Goal: Task Accomplishment & Management: Manage account settings

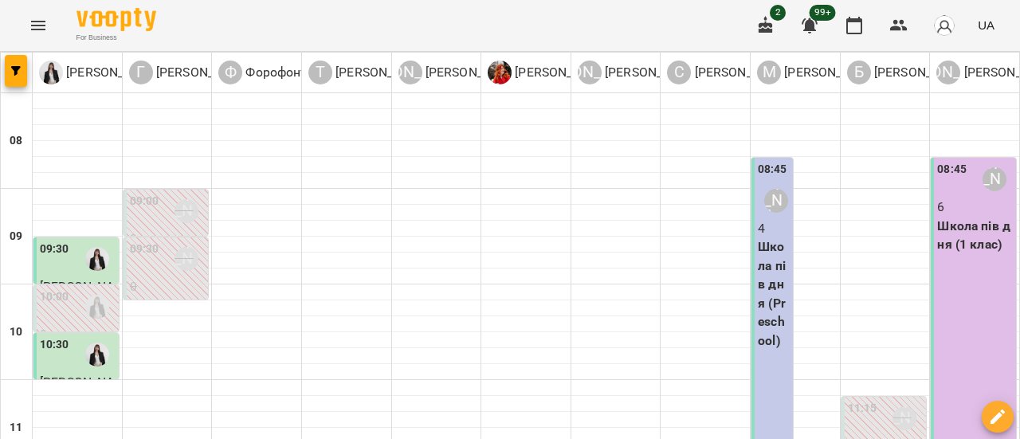
scroll to position [478, 0]
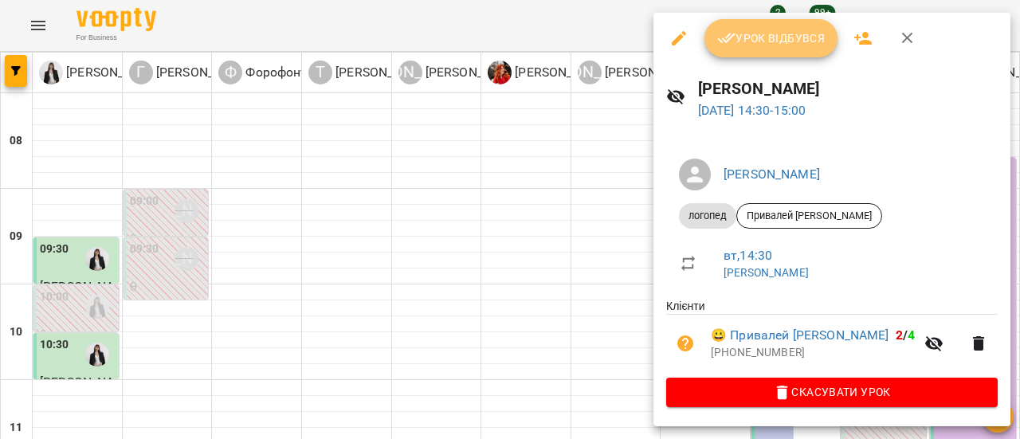
click at [755, 41] on span "Урок відбувся" at bounding box center [771, 38] width 108 height 19
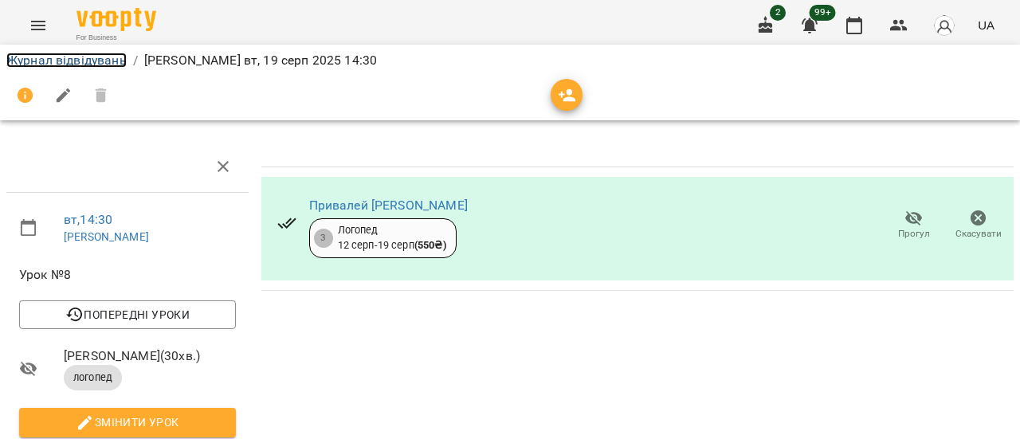
click at [86, 63] on link "Журнал відвідувань" at bounding box center [66, 60] width 120 height 15
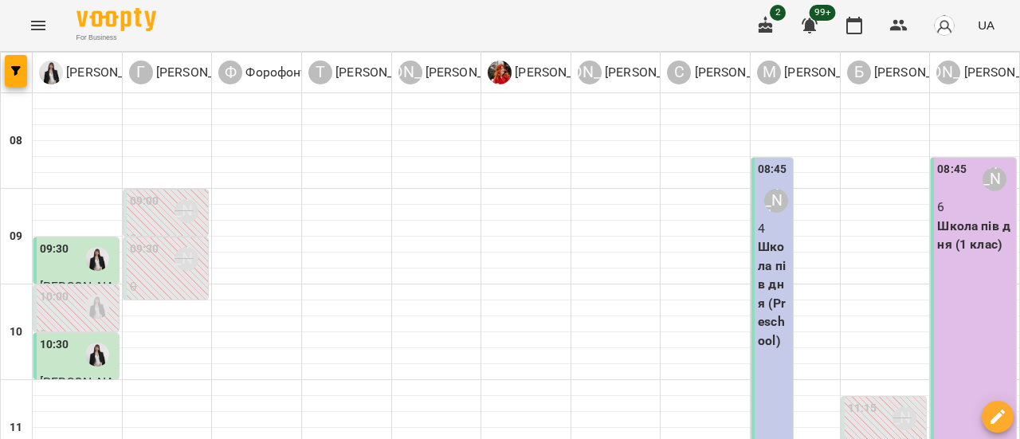
scroll to position [637, 0]
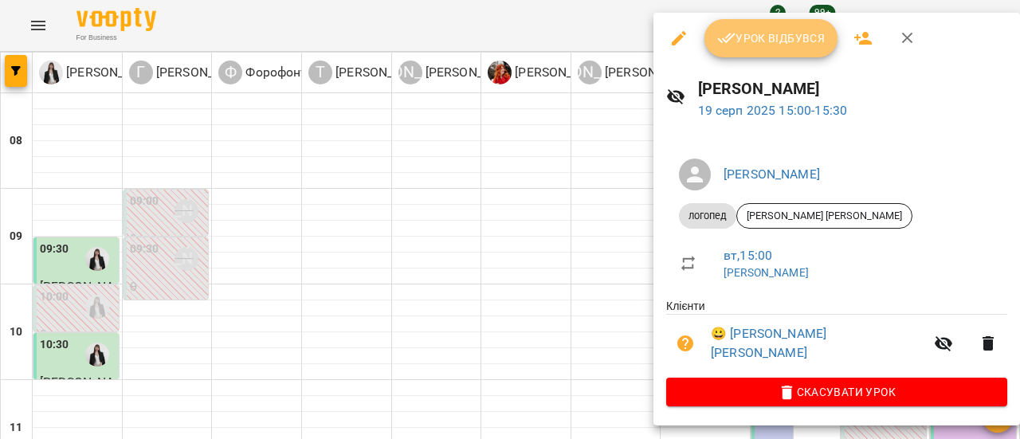
click at [772, 44] on span "Урок відбувся" at bounding box center [771, 38] width 108 height 19
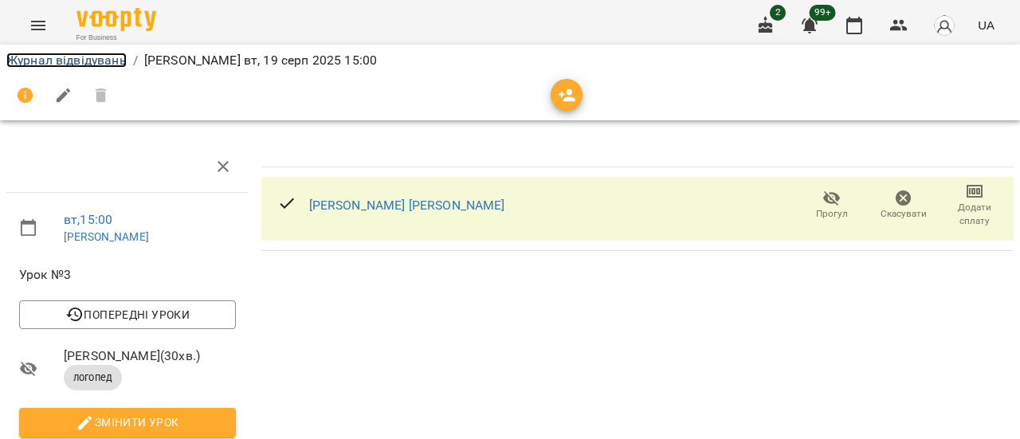
click at [97, 61] on link "Журнал відвідувань" at bounding box center [66, 60] width 120 height 15
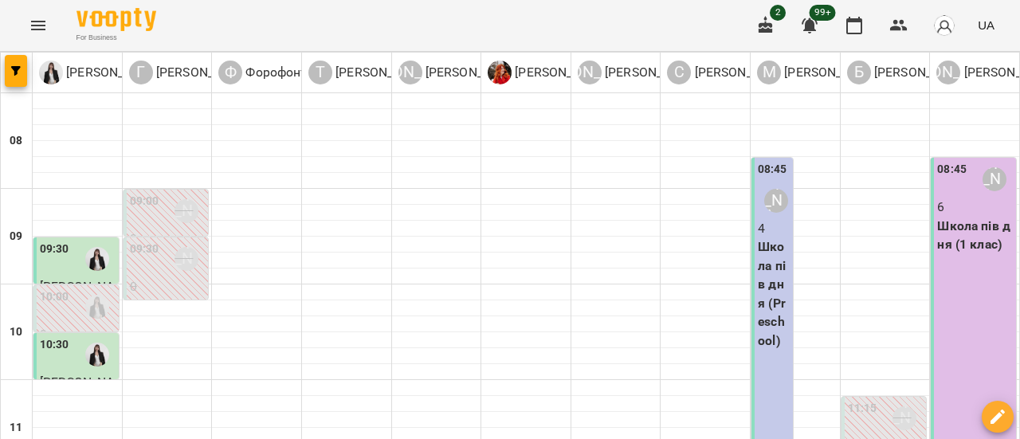
scroll to position [558, 0]
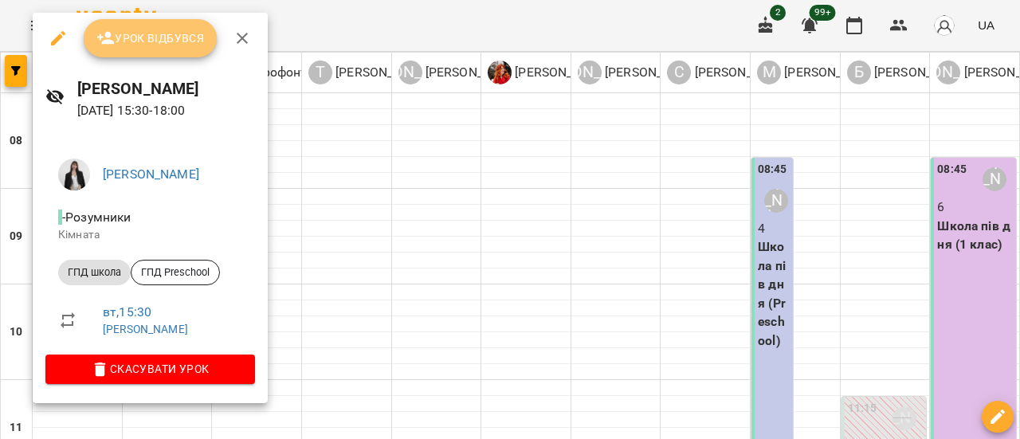
click at [135, 37] on span "Урок відбувся" at bounding box center [150, 38] width 108 height 19
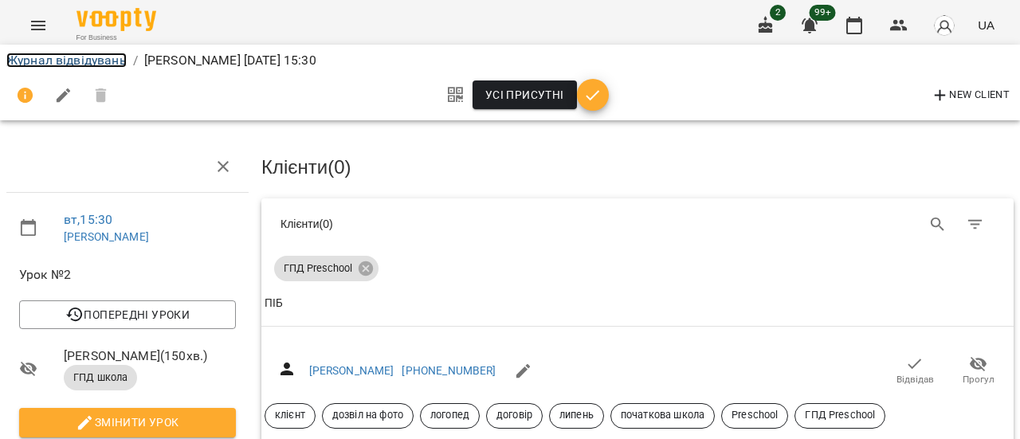
click at [69, 61] on link "Журнал відвідувань" at bounding box center [66, 60] width 120 height 15
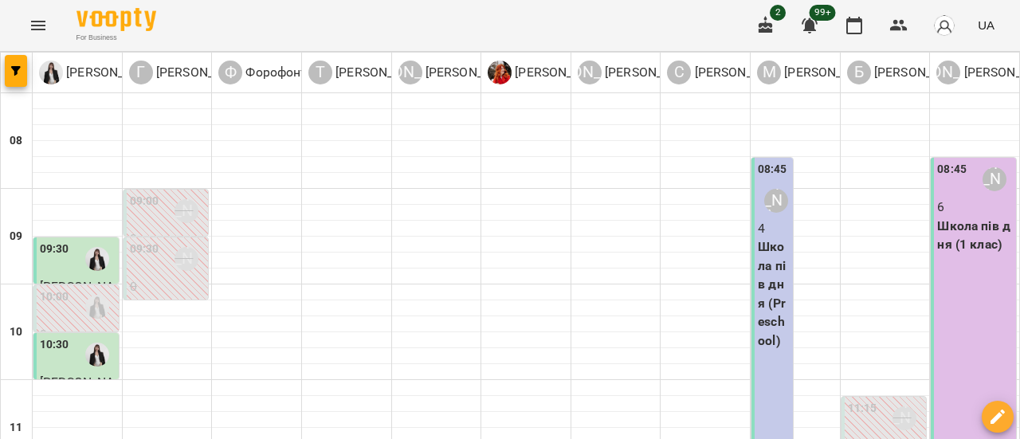
scroll to position [478, 0]
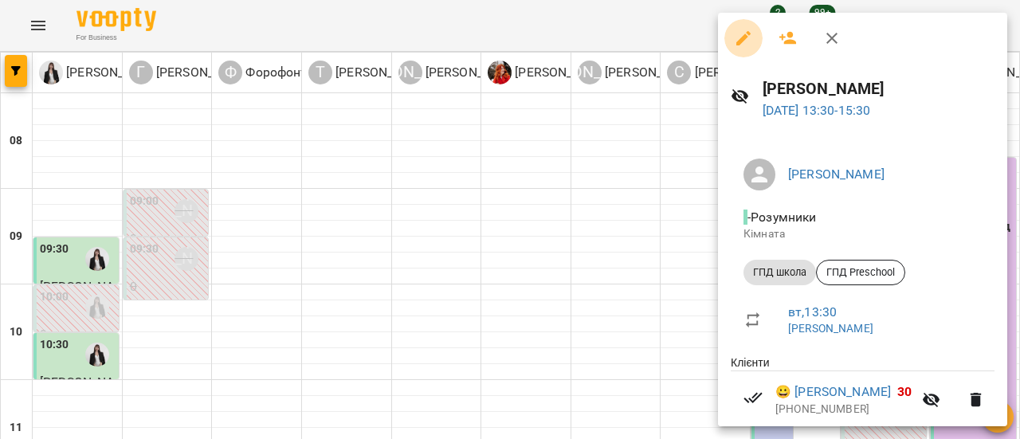
click at [743, 36] on icon "button" at bounding box center [743, 38] width 14 height 14
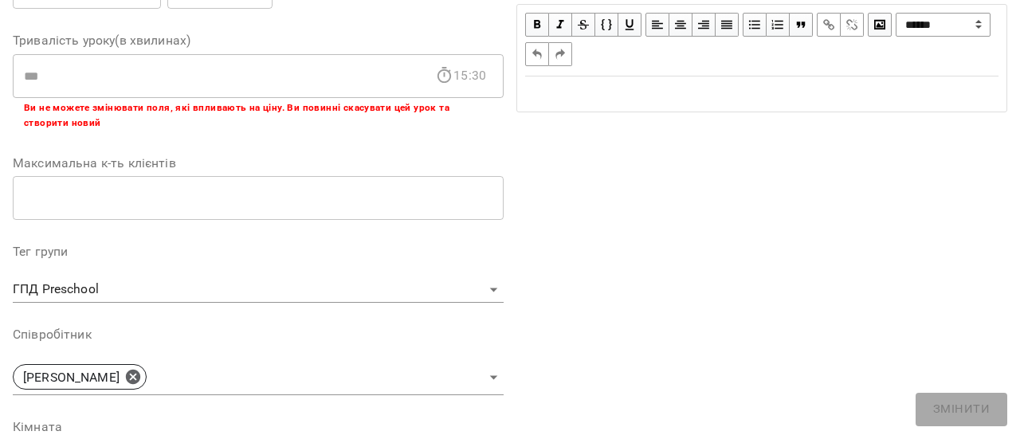
scroll to position [319, 0]
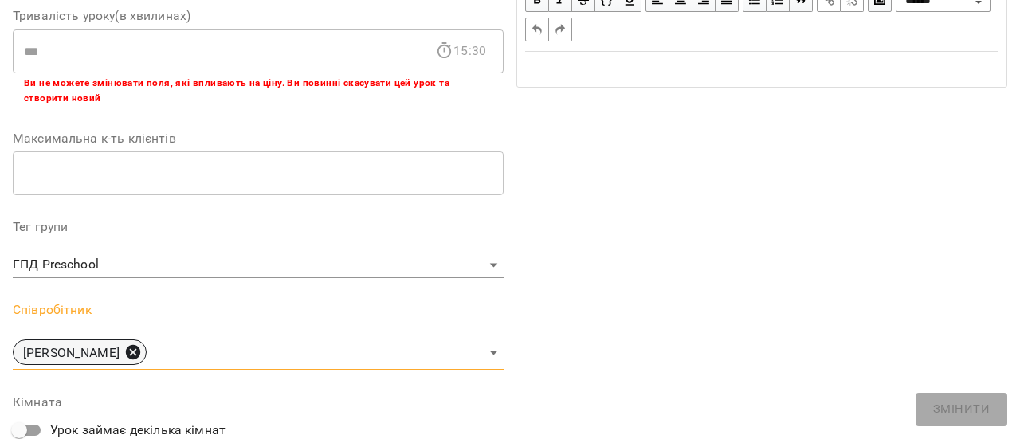
click at [134, 351] on icon at bounding box center [133, 352] width 18 height 18
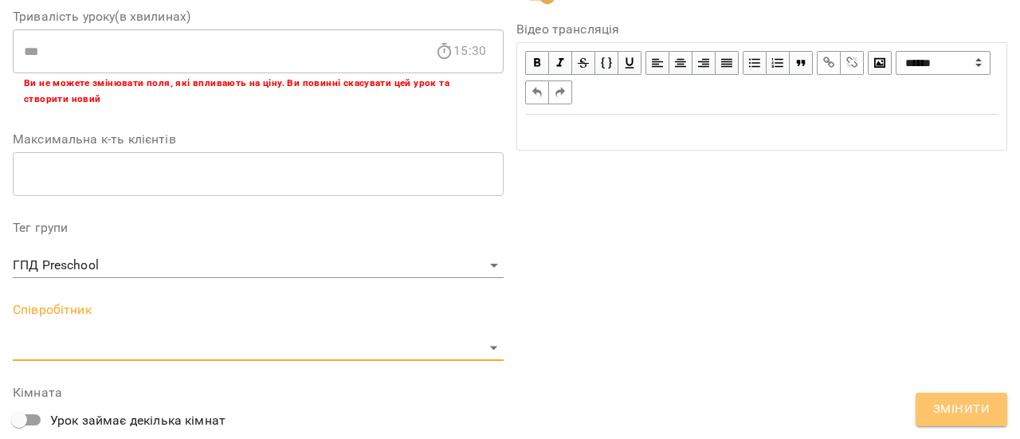
click at [979, 407] on span "Змінити" at bounding box center [961, 409] width 57 height 21
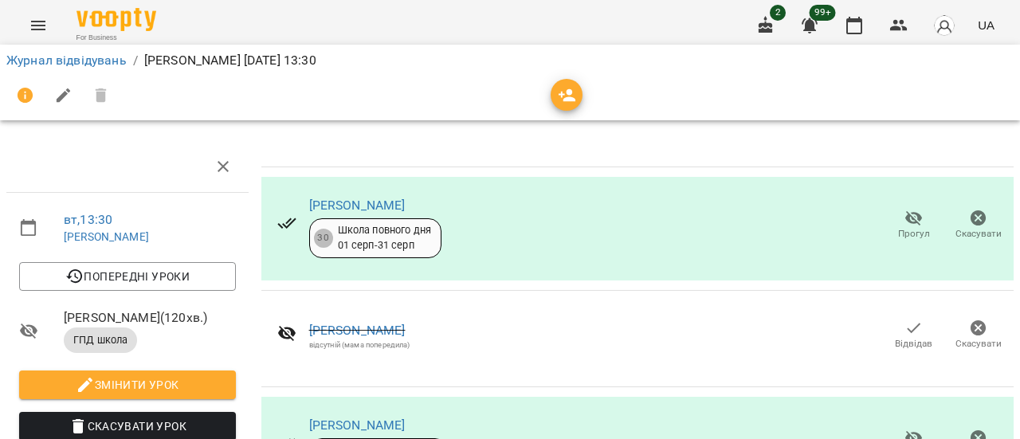
drag, startPoint x: 514, startPoint y: 156, endPoint x: 526, endPoint y: 173, distance: 20.6
click at [526, 173] on table "[PERSON_NAME] 30 Школа повного дня [DATE] - [DATE] [PERSON_NAME] [PERSON_NAME] …" at bounding box center [637, 423] width 752 height 564
click at [101, 61] on link "Журнал відвідувань" at bounding box center [66, 60] width 120 height 15
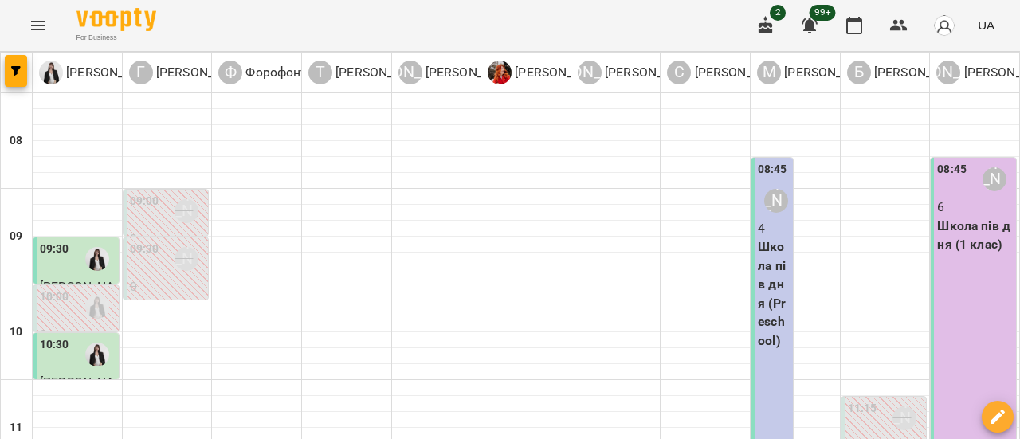
scroll to position [717, 0]
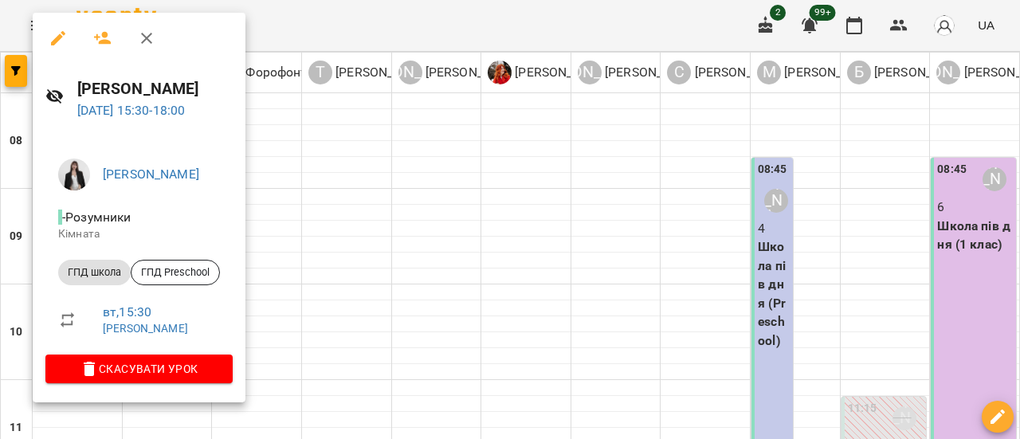
drag, startPoint x: 155, startPoint y: 72, endPoint x: 173, endPoint y: 152, distance: 82.5
click at [158, 97] on h6 "[PERSON_NAME]" at bounding box center [154, 88] width 155 height 25
click at [102, 32] on icon "button" at bounding box center [102, 38] width 19 height 19
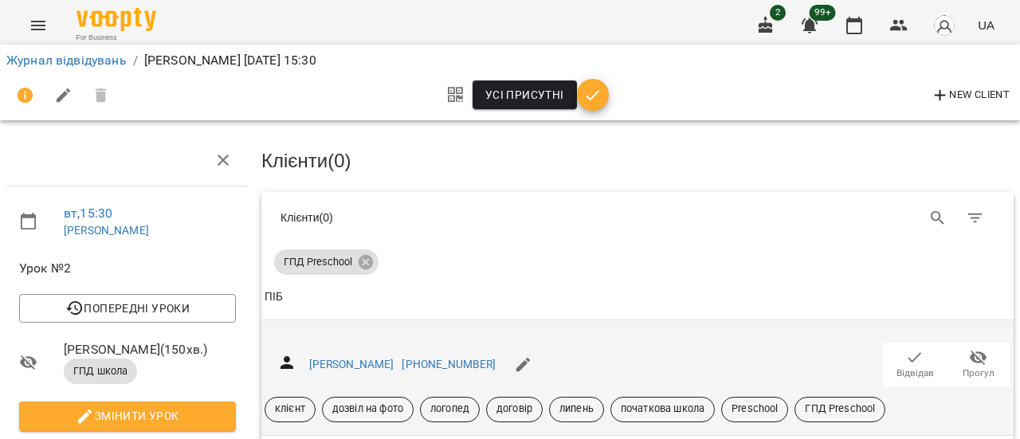
scroll to position [159, 0]
click at [907, 348] on icon "button" at bounding box center [914, 357] width 19 height 19
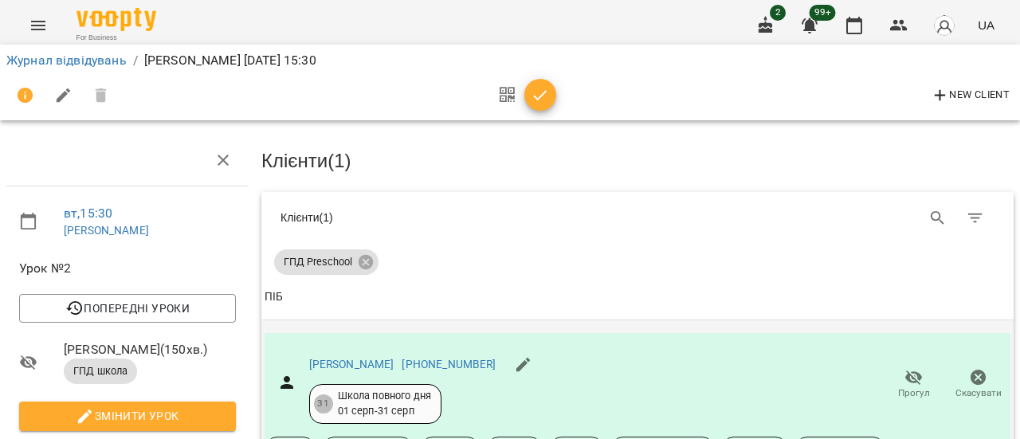
scroll to position [319, 0]
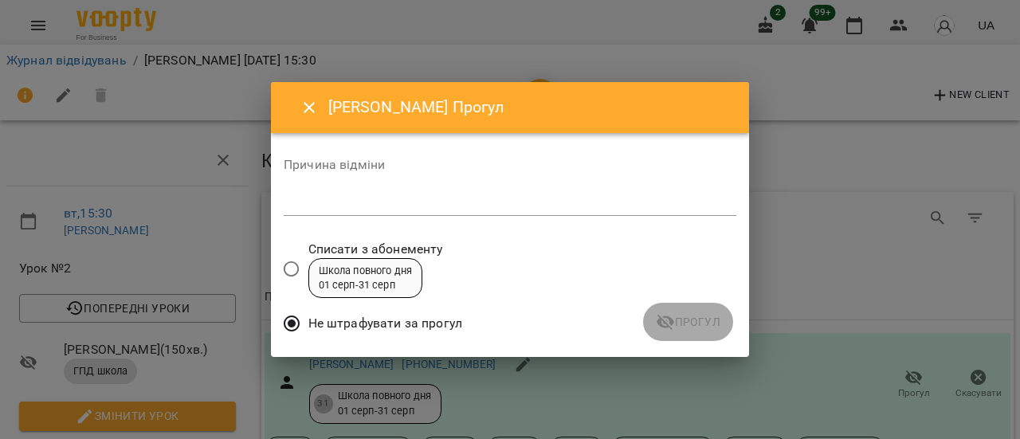
drag, startPoint x: 345, startPoint y: 214, endPoint x: 410, endPoint y: 208, distance: 64.9
click at [345, 214] on div "*" at bounding box center [510, 202] width 453 height 25
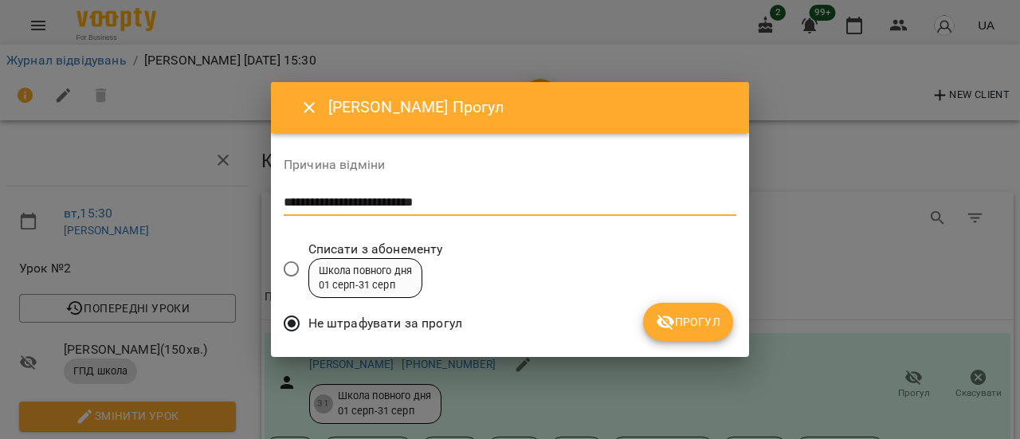
type textarea "**********"
click at [686, 329] on span "Прогул" at bounding box center [688, 321] width 65 height 19
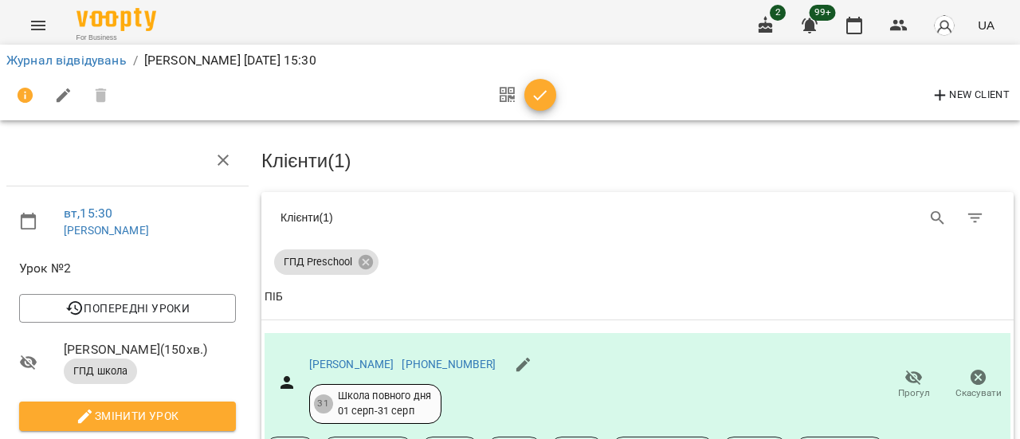
scroll to position [398, 0]
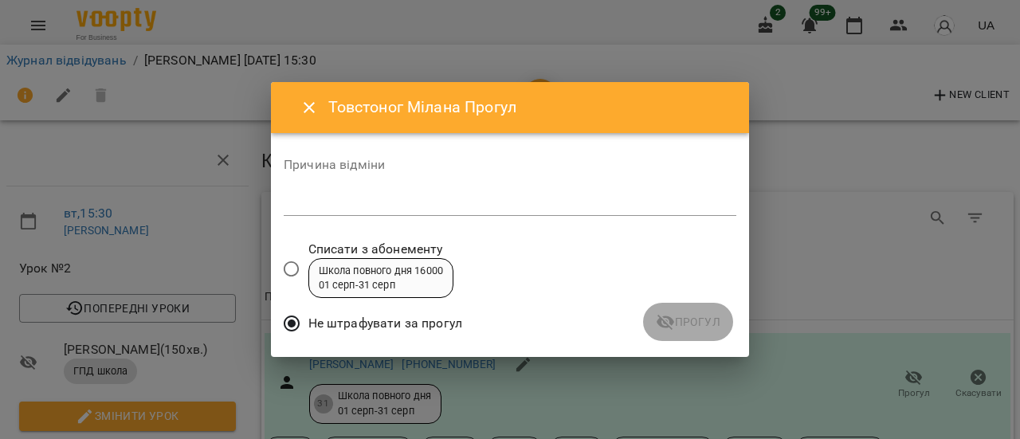
click at [376, 207] on textarea at bounding box center [510, 202] width 453 height 15
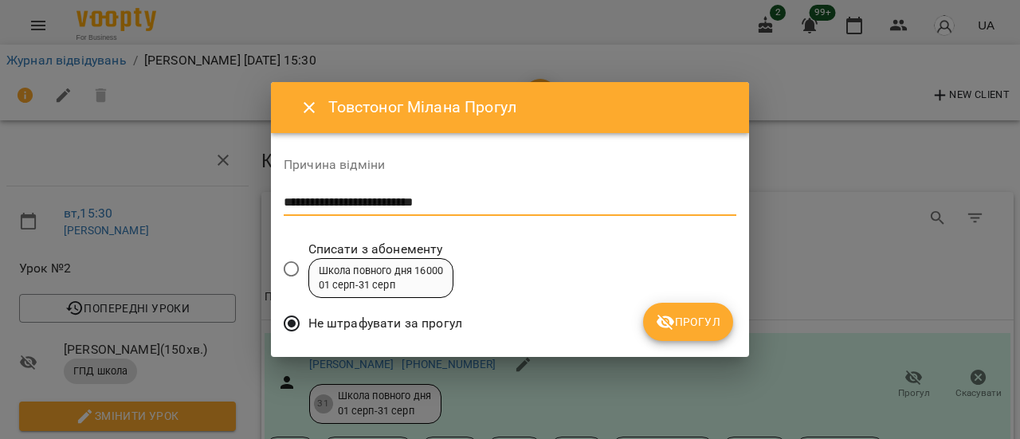
type textarea "**********"
click at [700, 325] on span "Прогул" at bounding box center [688, 321] width 65 height 19
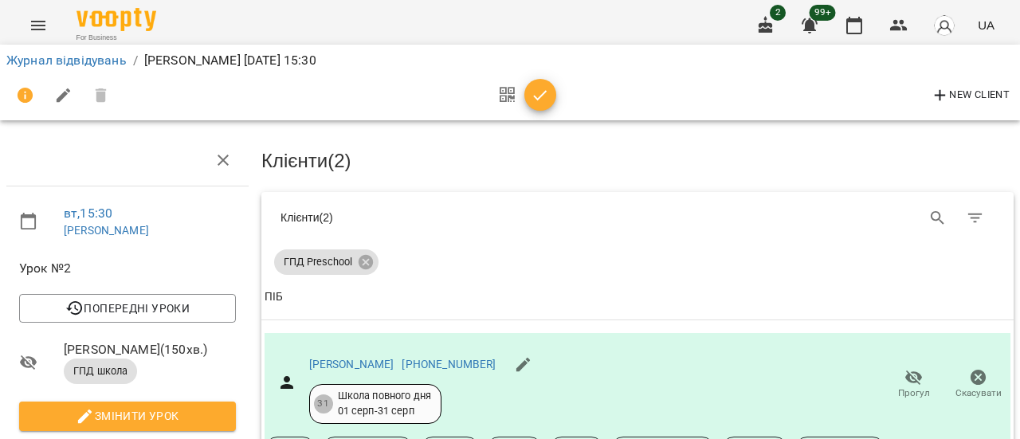
scroll to position [627, 0]
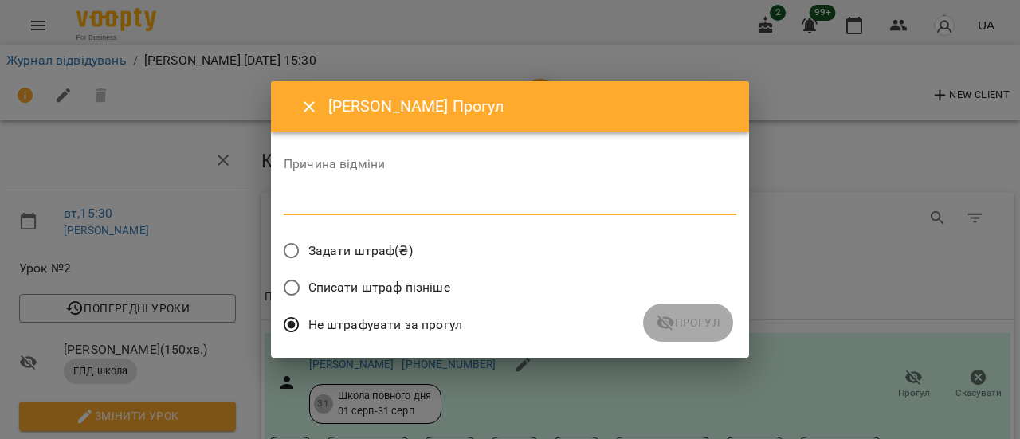
drag, startPoint x: 336, startPoint y: 198, endPoint x: 388, endPoint y: 206, distance: 52.4
click at [337, 198] on textarea at bounding box center [510, 201] width 453 height 15
type textarea "**********"
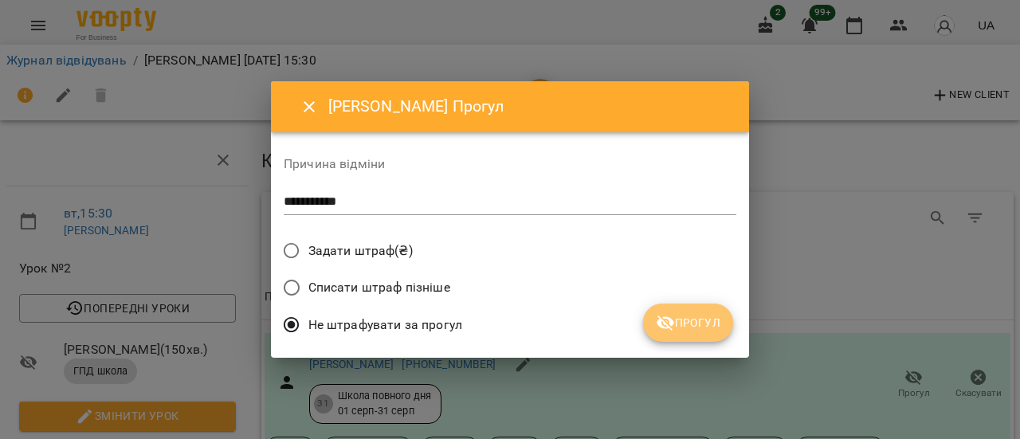
click at [706, 327] on span "Прогул" at bounding box center [688, 322] width 65 height 19
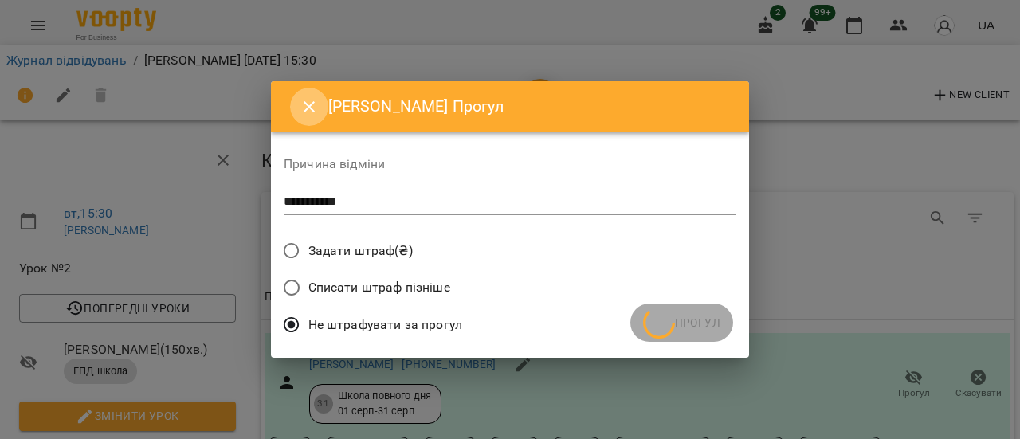
drag, startPoint x: 311, startPoint y: 114, endPoint x: 323, endPoint y: 116, distance: 13.0
click at [311, 113] on icon "Close" at bounding box center [309, 106] width 19 height 19
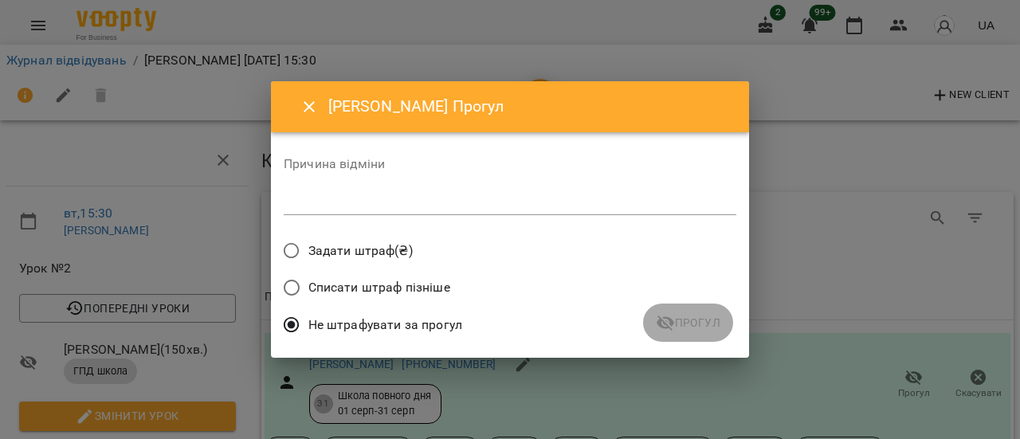
click at [357, 210] on div "*" at bounding box center [510, 202] width 453 height 25
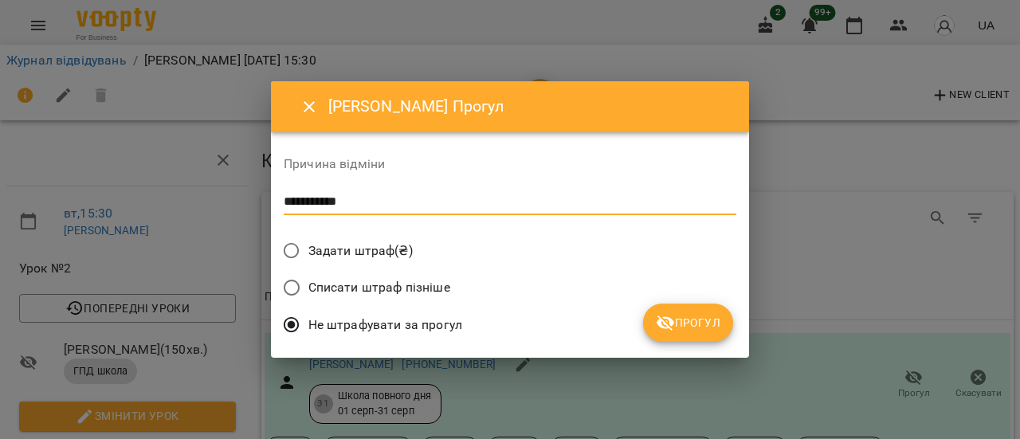
type textarea "**********"
click at [681, 324] on span "Прогул" at bounding box center [688, 322] width 65 height 19
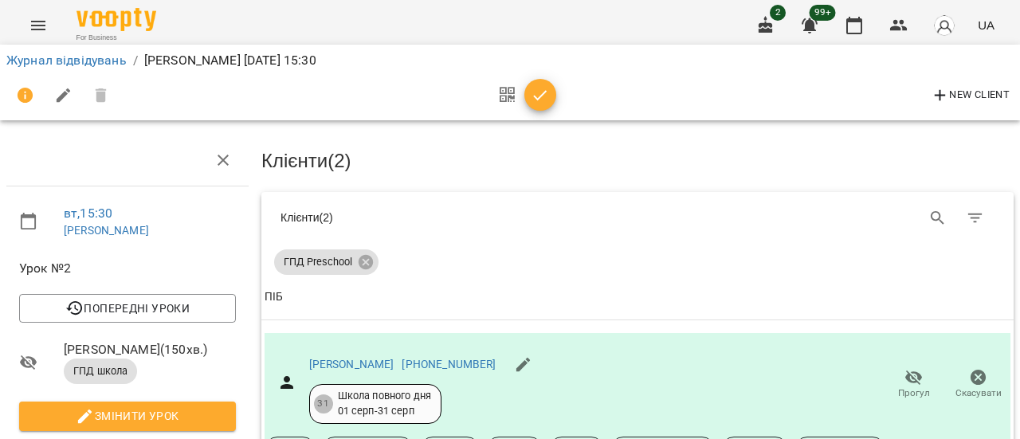
scroll to position [229, 0]
click at [91, 65] on link "Журнал відвідувань" at bounding box center [66, 60] width 120 height 15
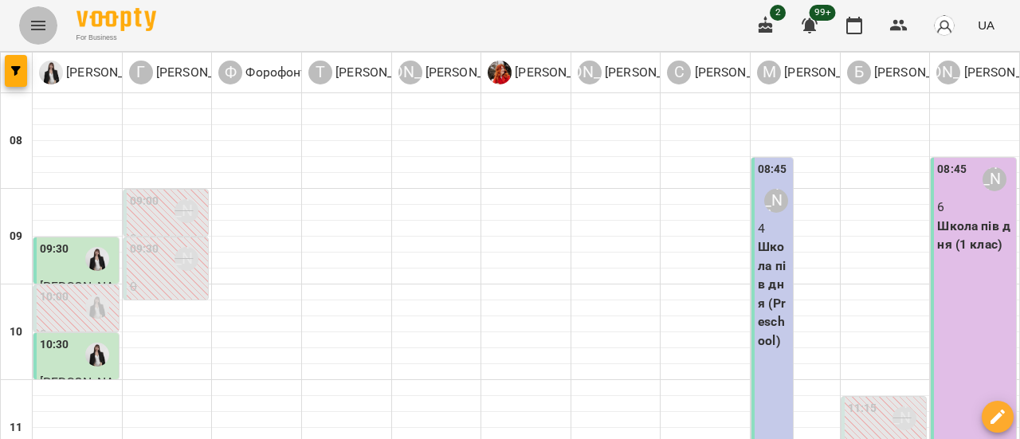
click at [24, 30] on button "Menu" at bounding box center [38, 25] width 38 height 38
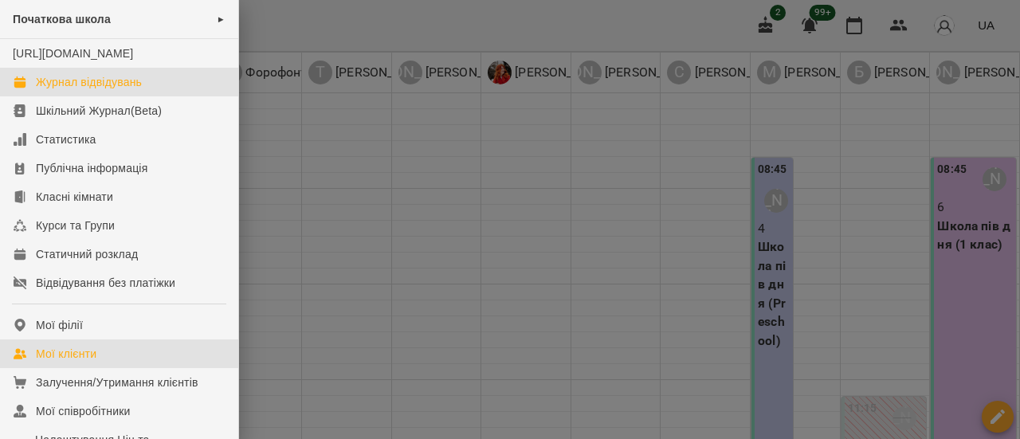
click at [70, 362] on div "Мої клієнти" at bounding box center [66, 354] width 61 height 16
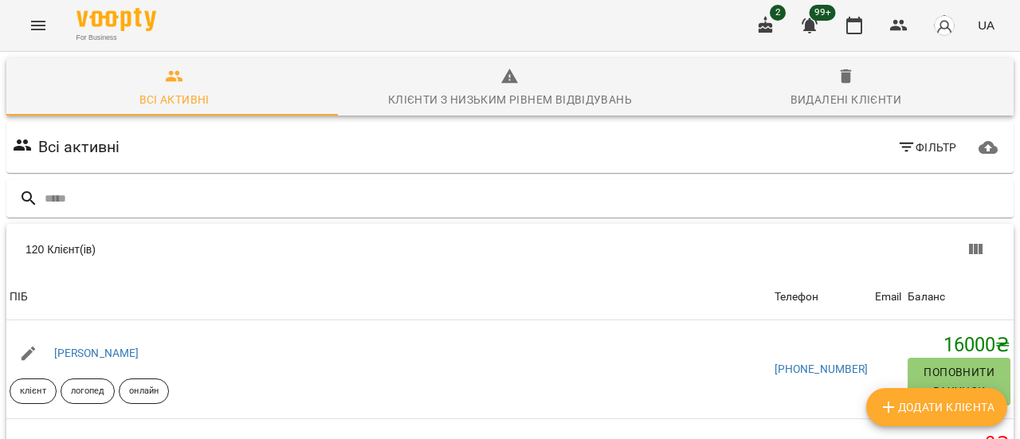
click at [919, 147] on span "Фільтр" at bounding box center [927, 147] width 60 height 19
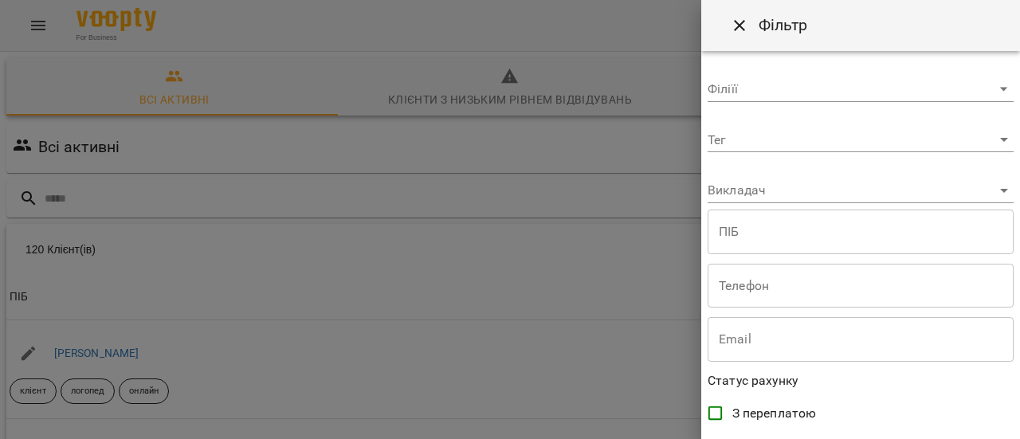
click at [995, 143] on body "For Business 2 99+ UA Всі активні Клієнти з низьким рівнем відвідувань Видалені…" at bounding box center [510, 416] width 1020 height 833
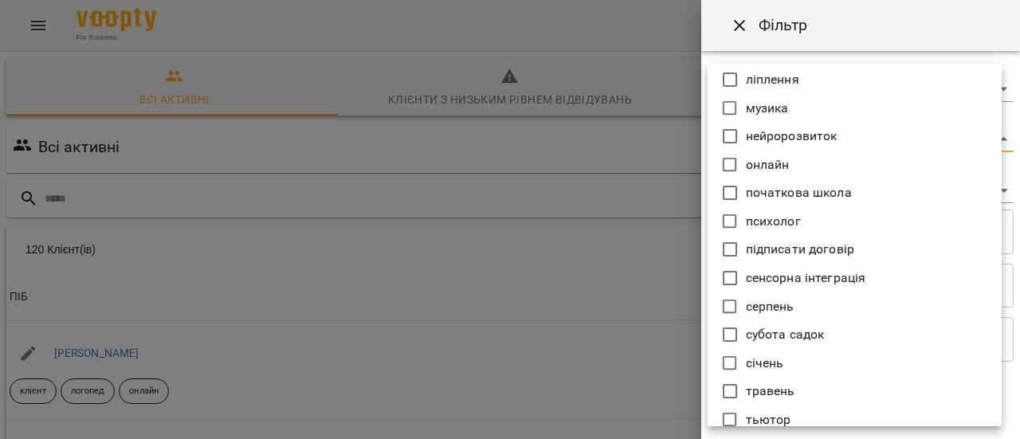
scroll to position [1115, 0]
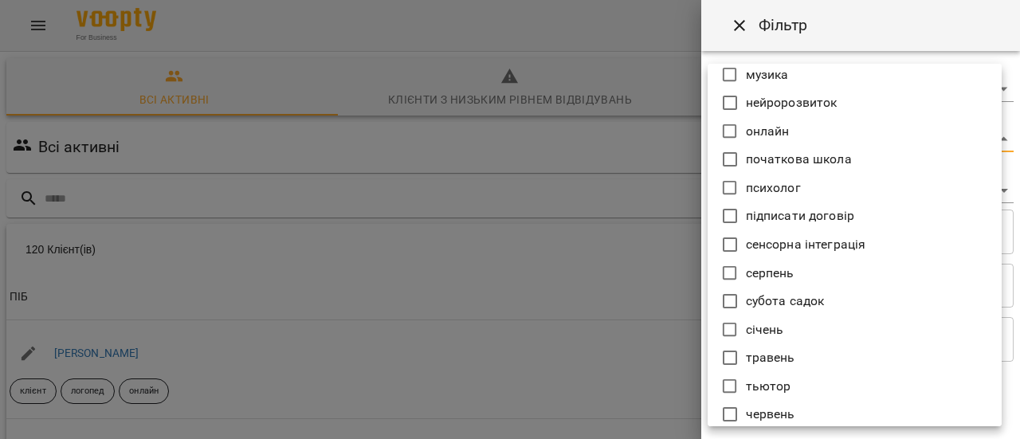
click at [779, 279] on p "серпень" at bounding box center [770, 273] width 49 height 19
type input "*******"
click at [620, 356] on div at bounding box center [510, 219] width 1020 height 439
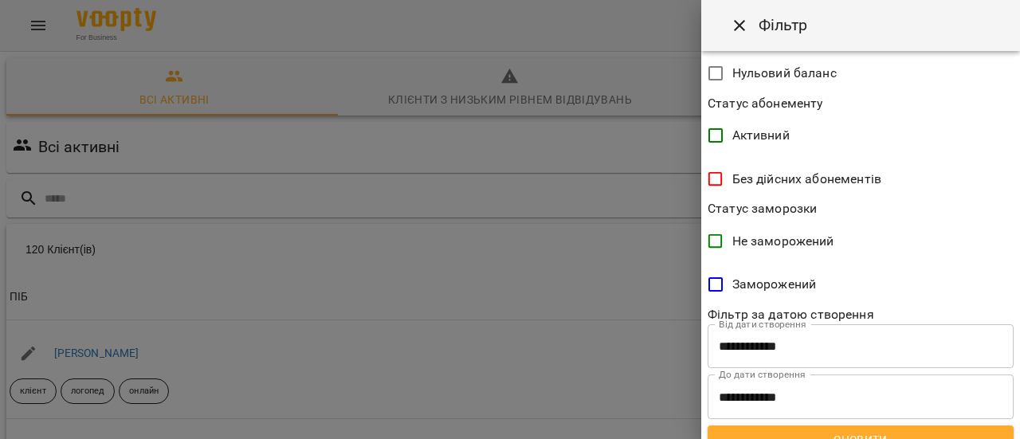
scroll to position [458, 0]
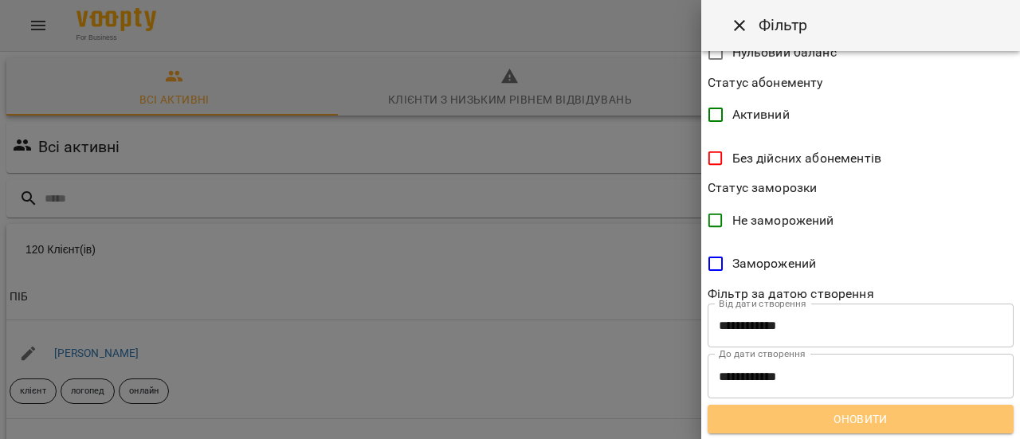
click at [891, 418] on span "Оновити" at bounding box center [860, 419] width 280 height 19
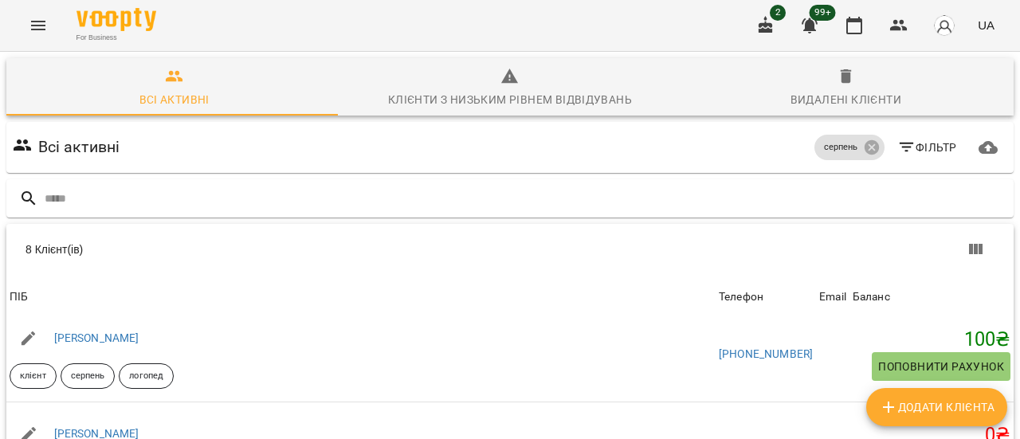
scroll to position [0, 0]
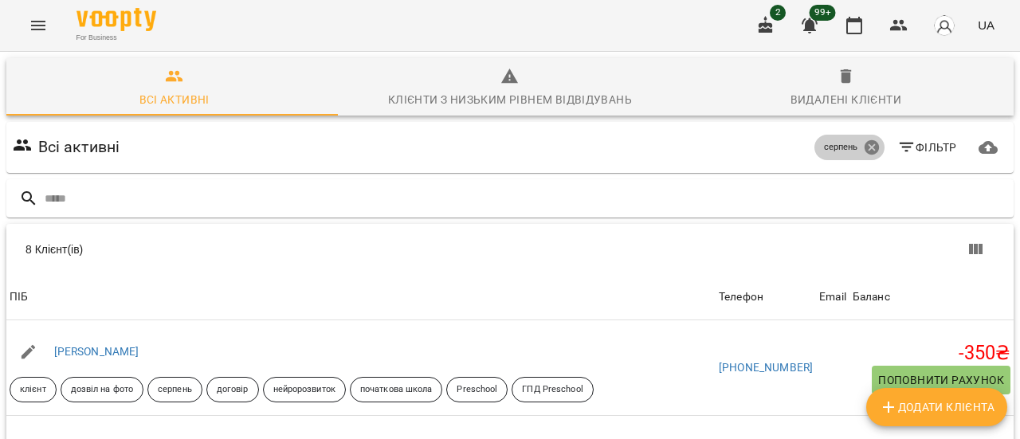
click at [863, 147] on icon at bounding box center [872, 148] width 18 height 18
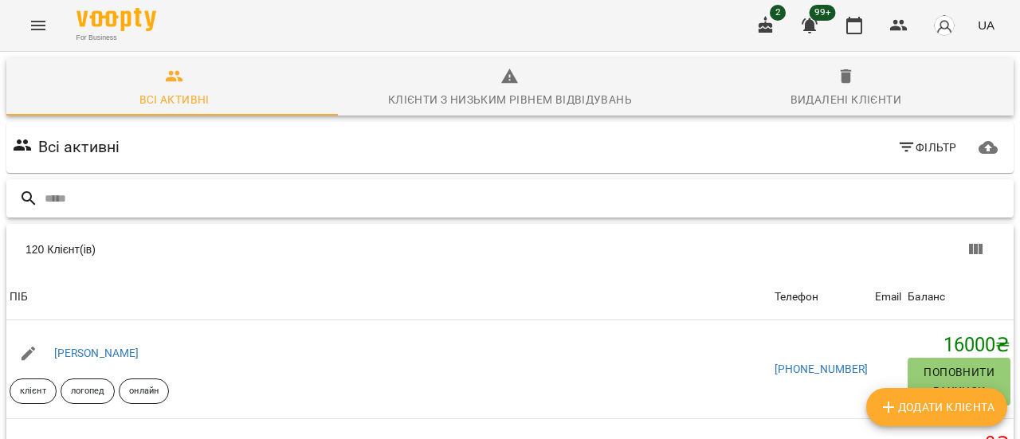
click at [83, 187] on input "text" at bounding box center [526, 199] width 963 height 26
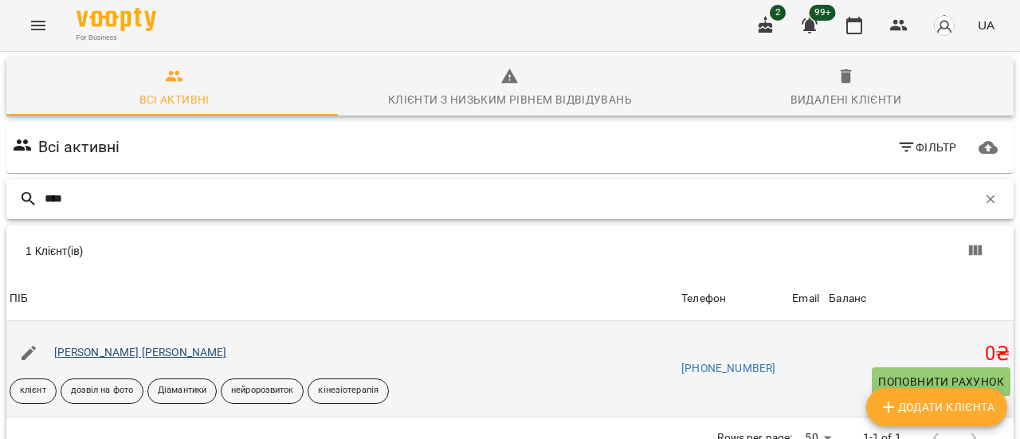
type input "****"
click at [108, 353] on link "[PERSON_NAME] [PERSON_NAME]" at bounding box center [140, 352] width 173 height 13
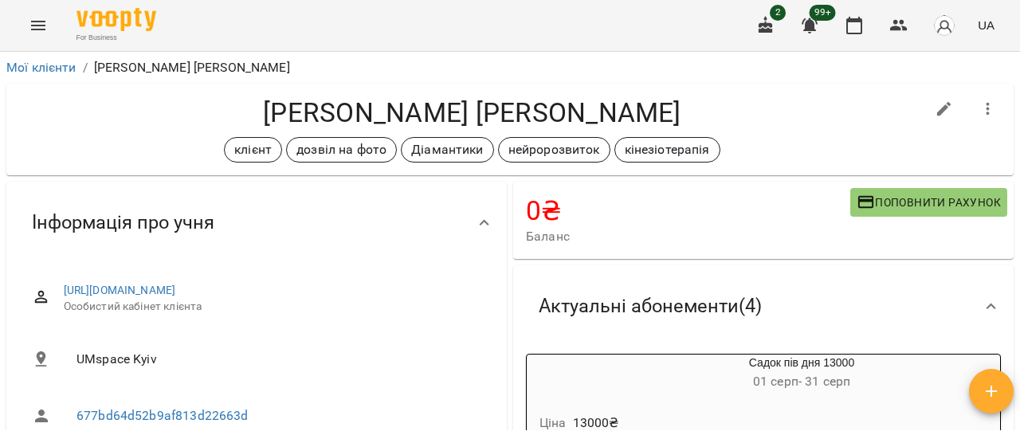
click at [937, 110] on icon "button" at bounding box center [944, 109] width 14 height 14
select select "**"
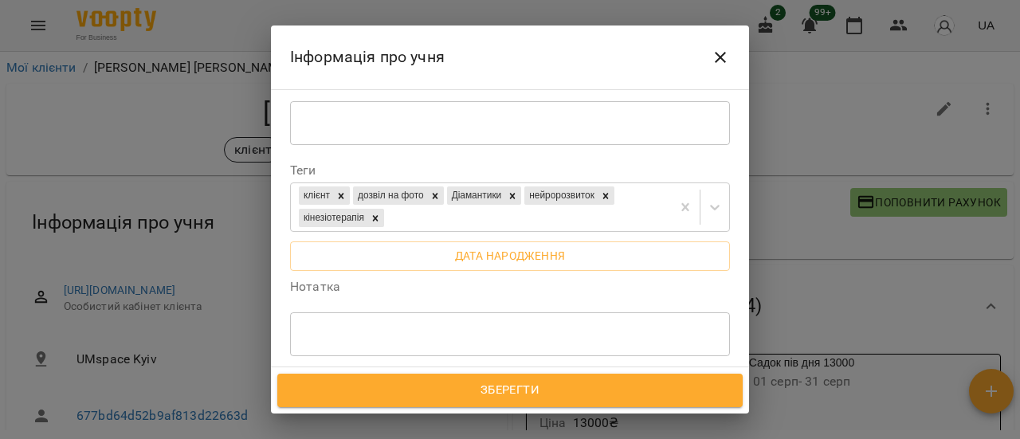
scroll to position [239, 0]
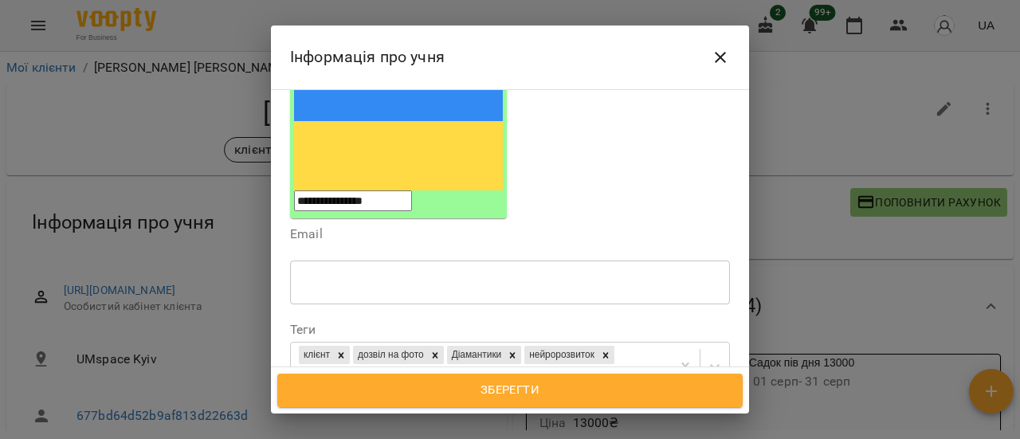
click at [504, 406] on span "Дата народження" at bounding box center [510, 415] width 414 height 19
drag, startPoint x: 314, startPoint y: 290, endPoint x: 380, endPoint y: 279, distance: 67.1
click at [314, 401] on input "**********" at bounding box center [358, 423] width 137 height 45
click at [367, 401] on input "**********" at bounding box center [358, 423] width 137 height 45
type input "**********"
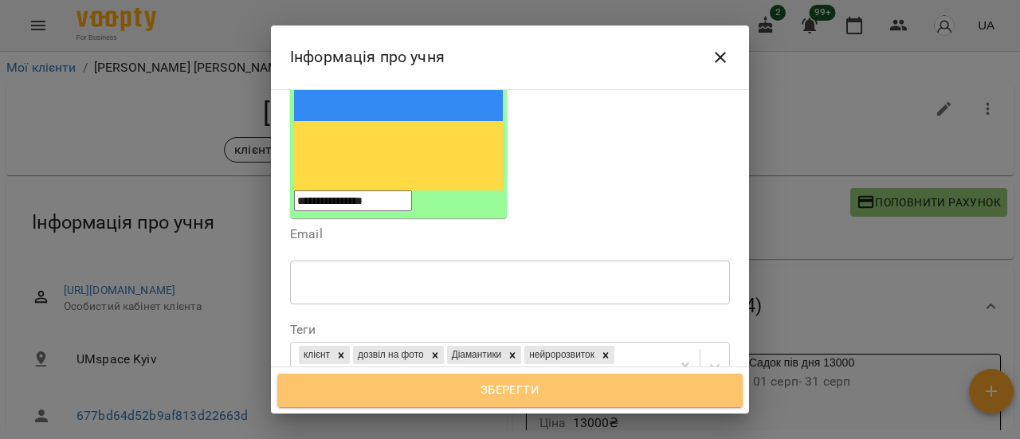
click at [580, 398] on span "Зберегти" at bounding box center [510, 390] width 430 height 21
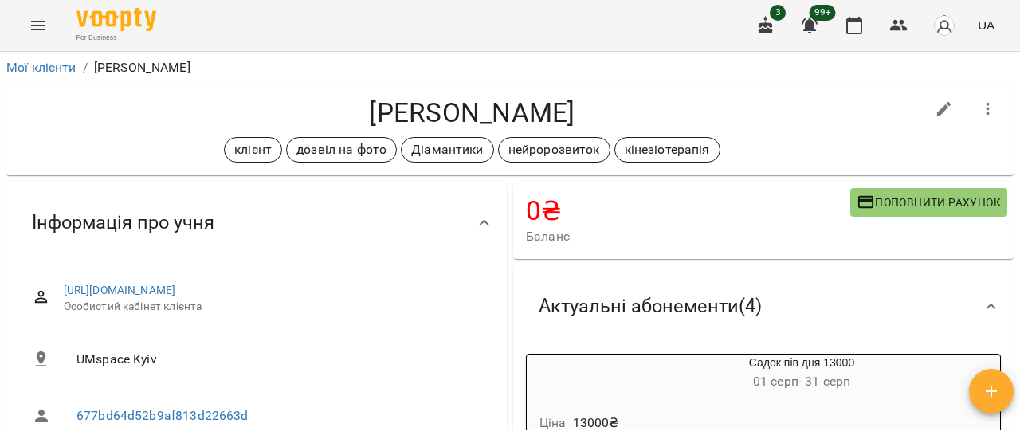
click at [937, 108] on icon "button" at bounding box center [944, 109] width 14 height 14
select select "**"
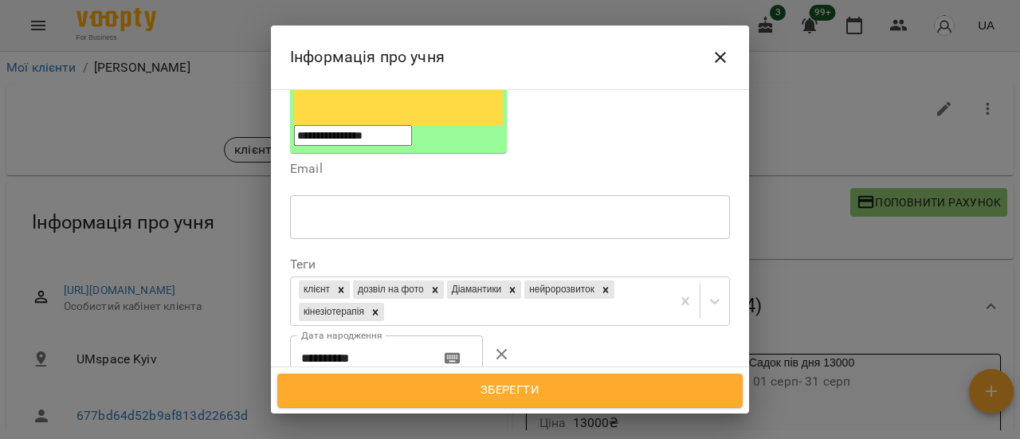
scroll to position [319, 0]
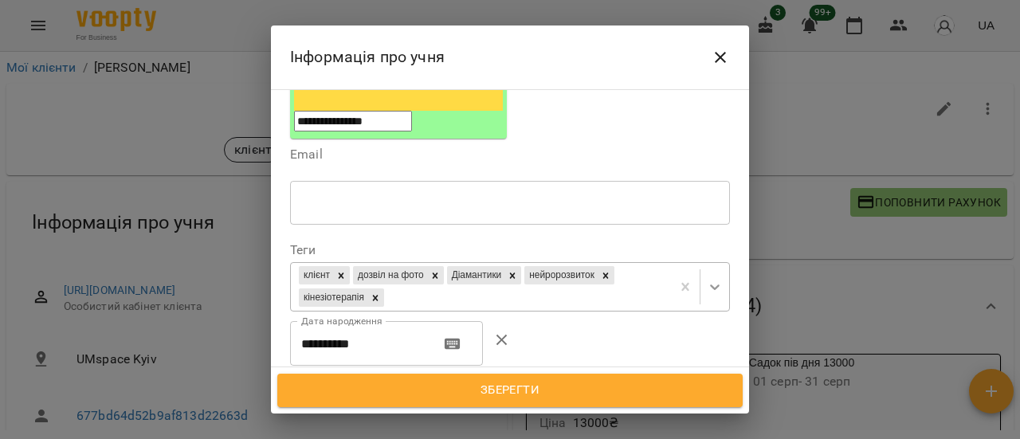
click at [707, 279] on icon at bounding box center [715, 287] width 16 height 16
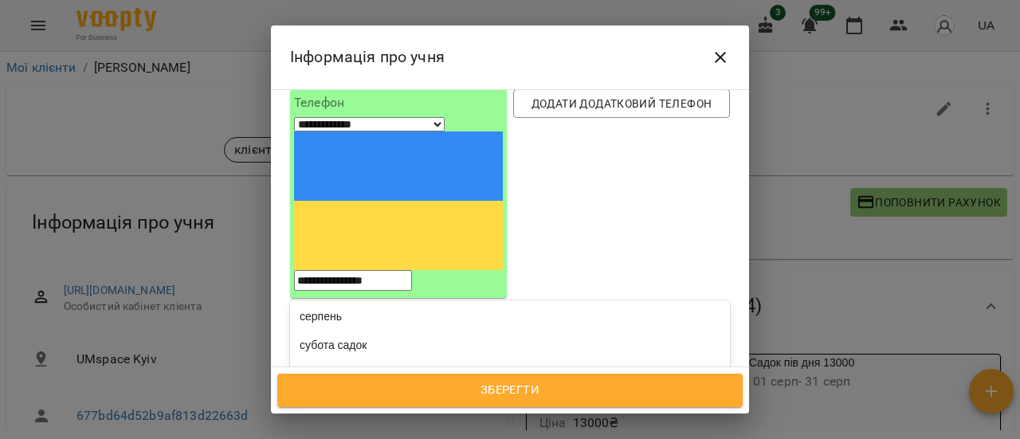
scroll to position [1195, 0]
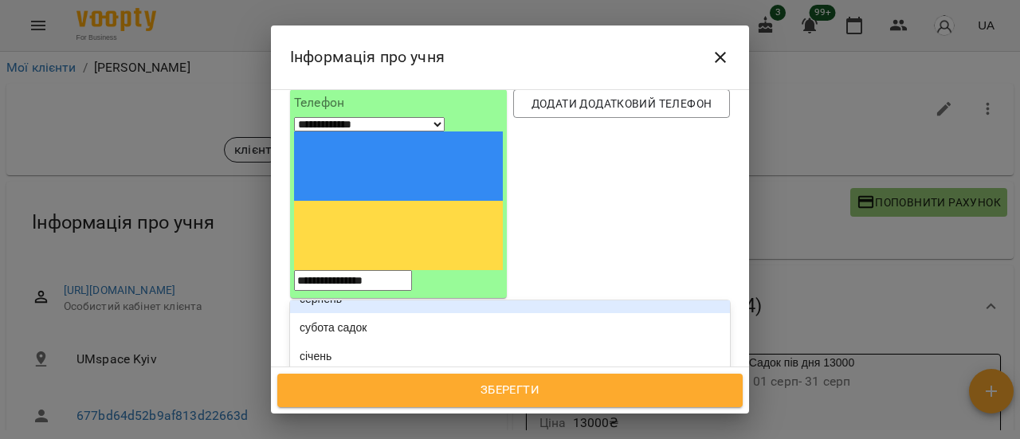
click at [559, 284] on div "серпень" at bounding box center [510, 298] width 440 height 29
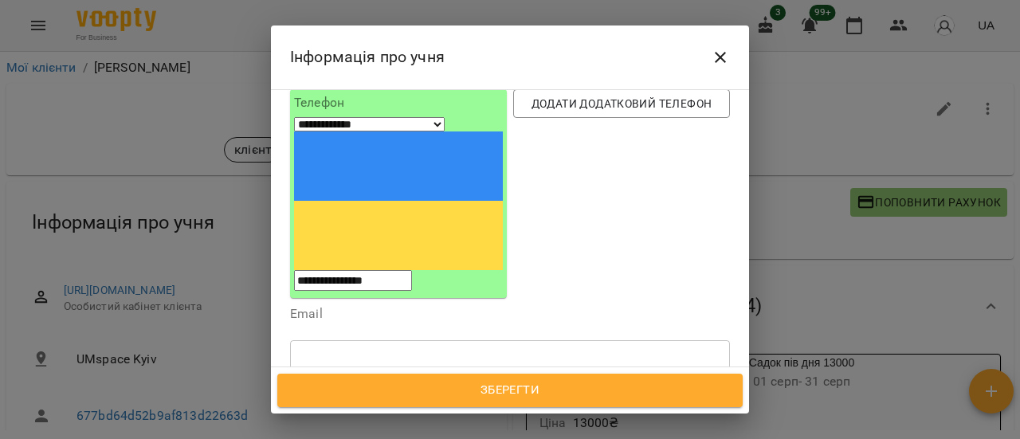
click at [579, 389] on span "Зберегти" at bounding box center [510, 390] width 430 height 21
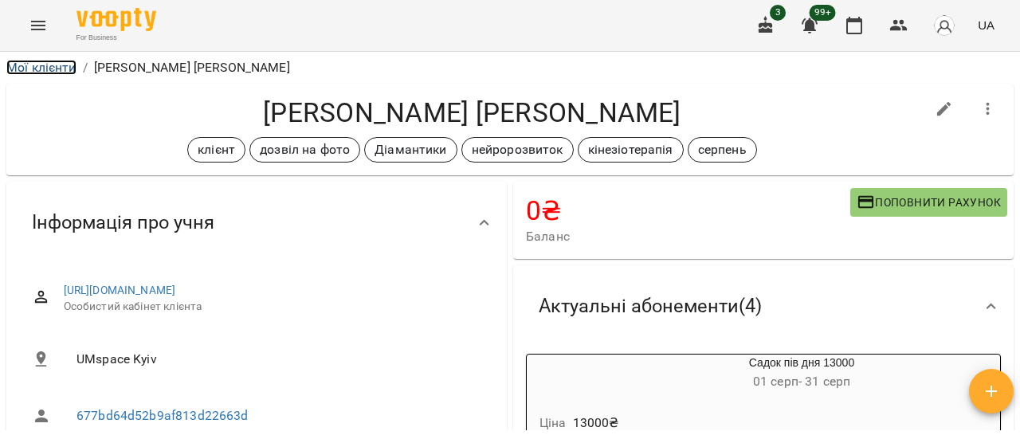
click at [38, 68] on link "Мої клієнти" at bounding box center [41, 67] width 70 height 15
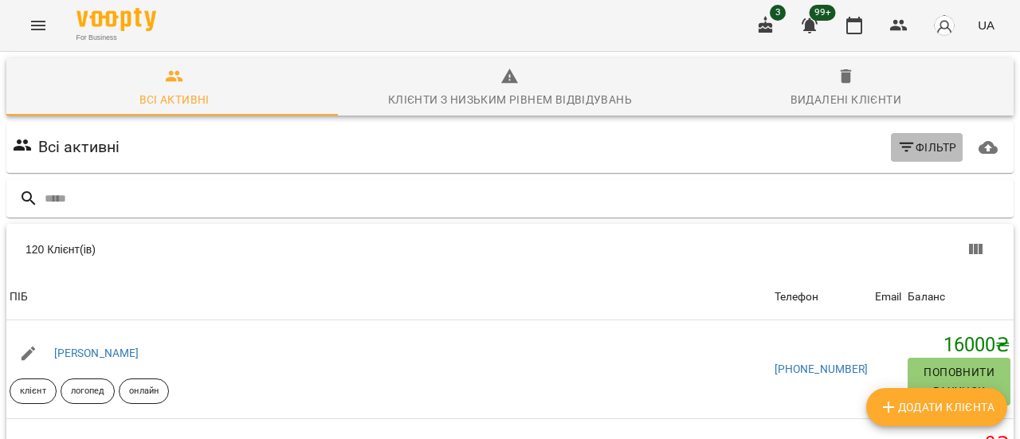
click at [923, 151] on span "Фільтр" at bounding box center [927, 147] width 60 height 19
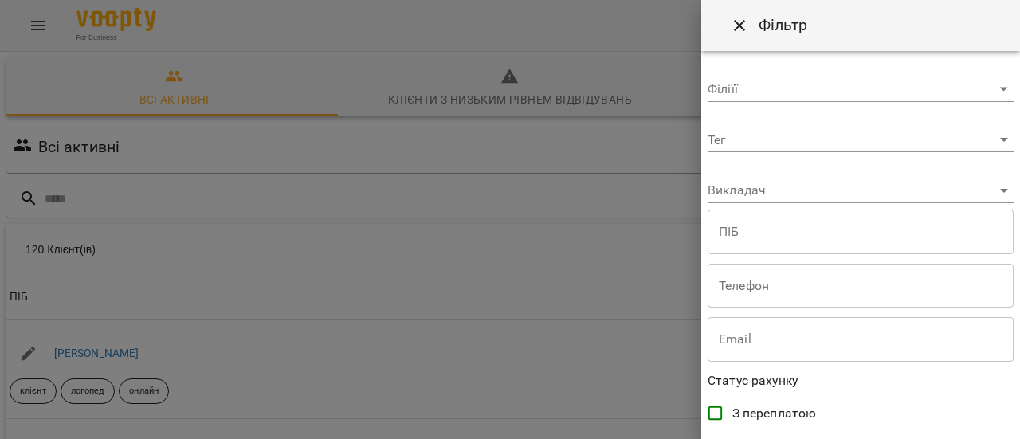
click at [991, 136] on body "For Business 3 99+ UA Всі активні Клієнти з низьким рівнем відвідувань Видалені…" at bounding box center [510, 416] width 1020 height 833
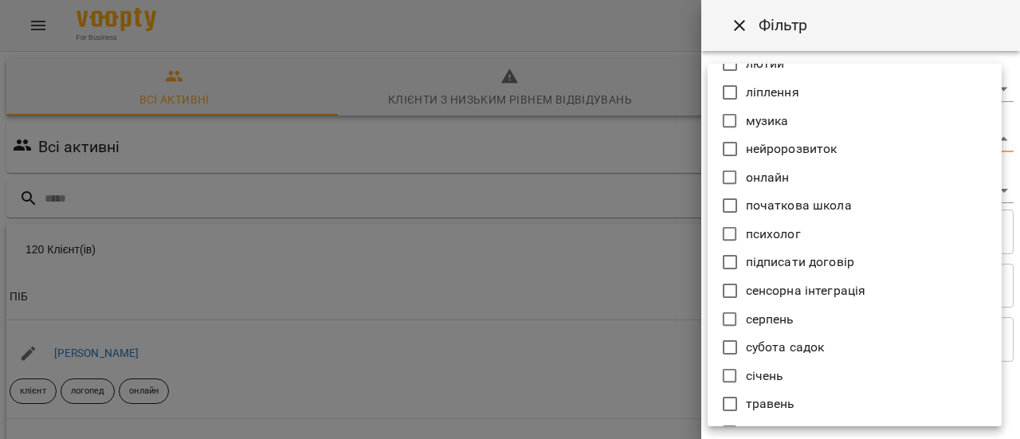
scroll to position [993, 0]
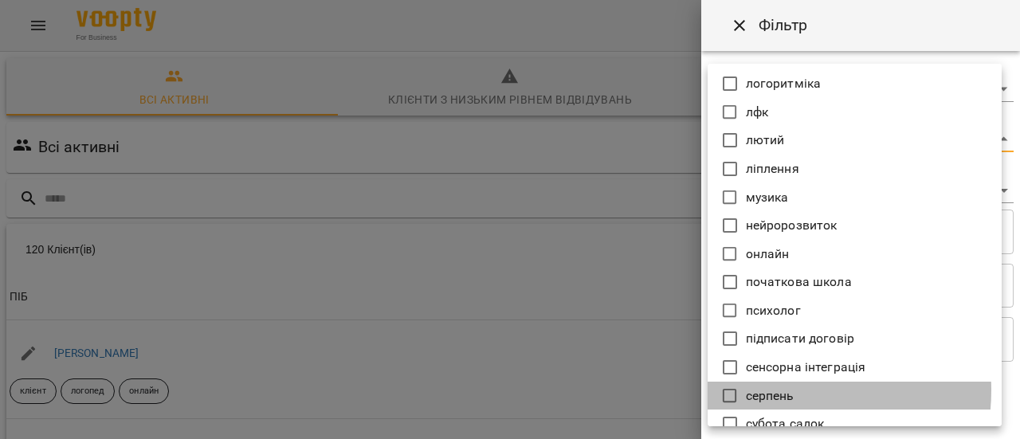
click at [773, 390] on p "серпень" at bounding box center [770, 395] width 49 height 19
type input "*******"
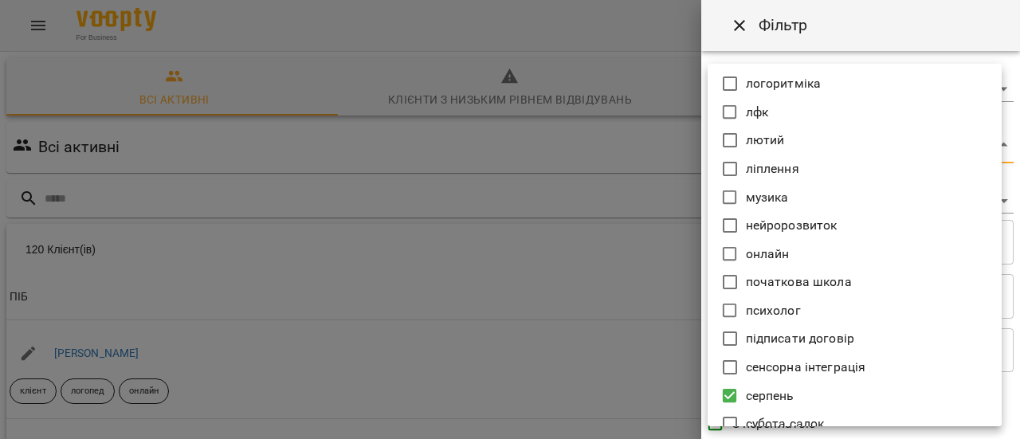
click at [615, 318] on div at bounding box center [510, 219] width 1020 height 439
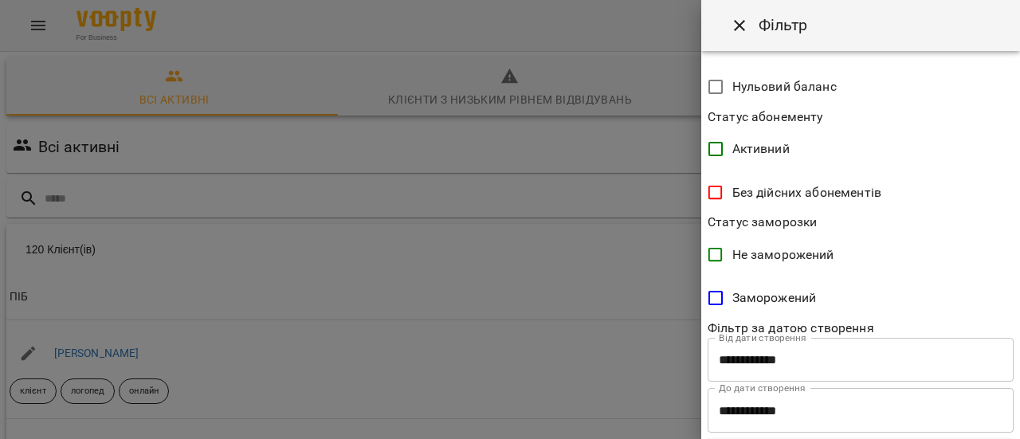
scroll to position [458, 0]
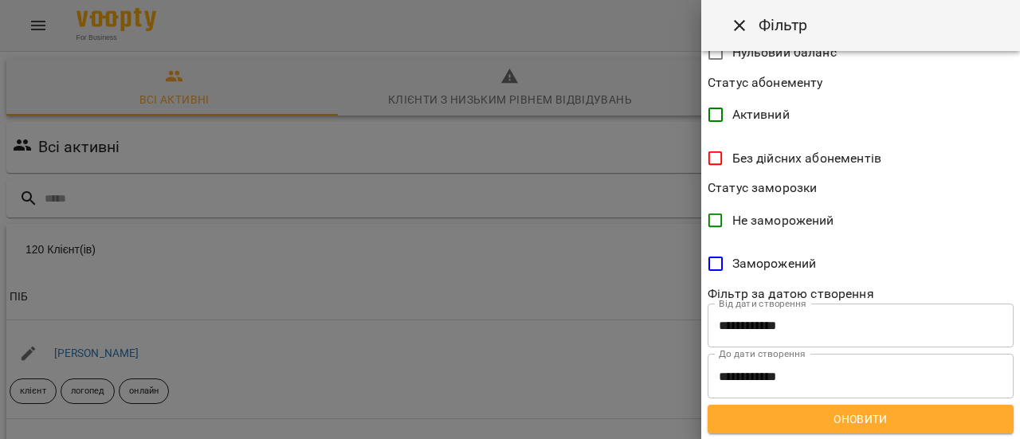
click at [893, 429] on button "Оновити" at bounding box center [861, 419] width 306 height 29
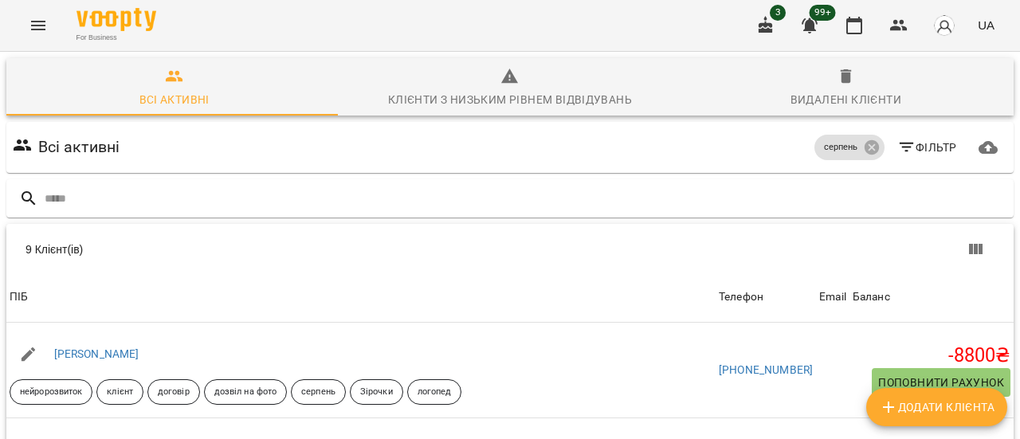
scroll to position [508, 0]
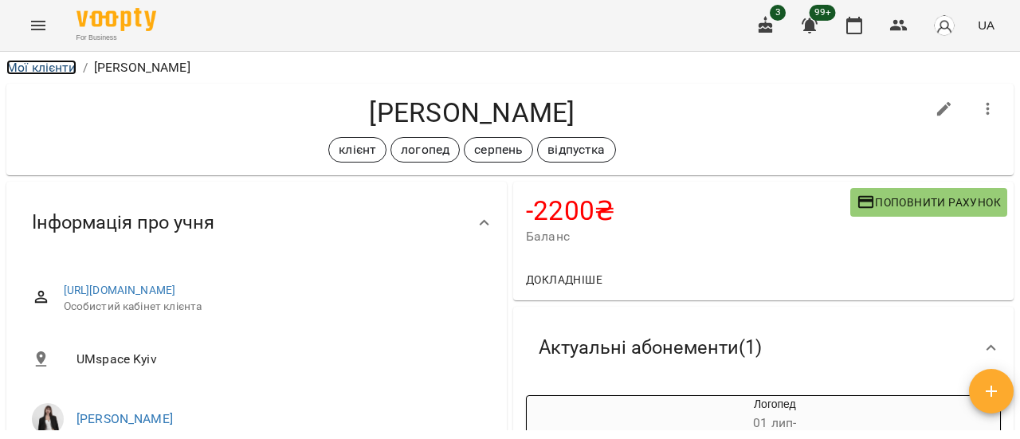
click at [37, 71] on link "Мої клієнти" at bounding box center [41, 67] width 70 height 15
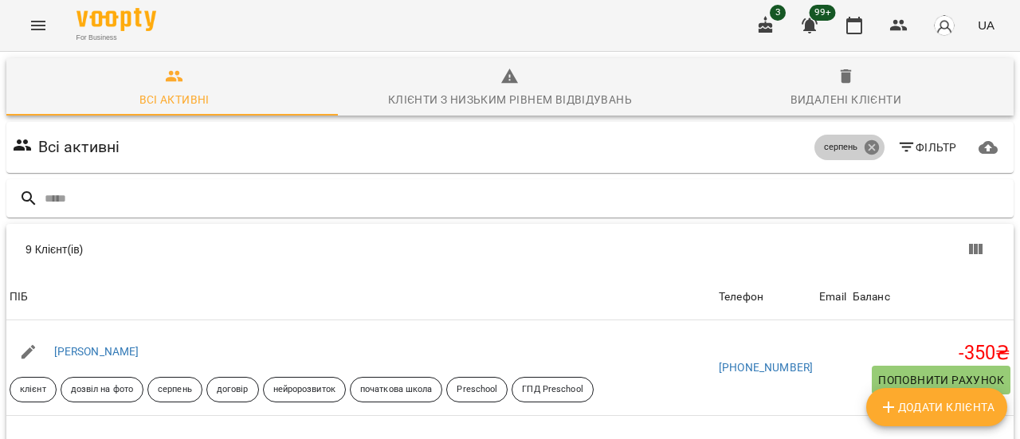
click at [867, 149] on icon at bounding box center [871, 147] width 14 height 14
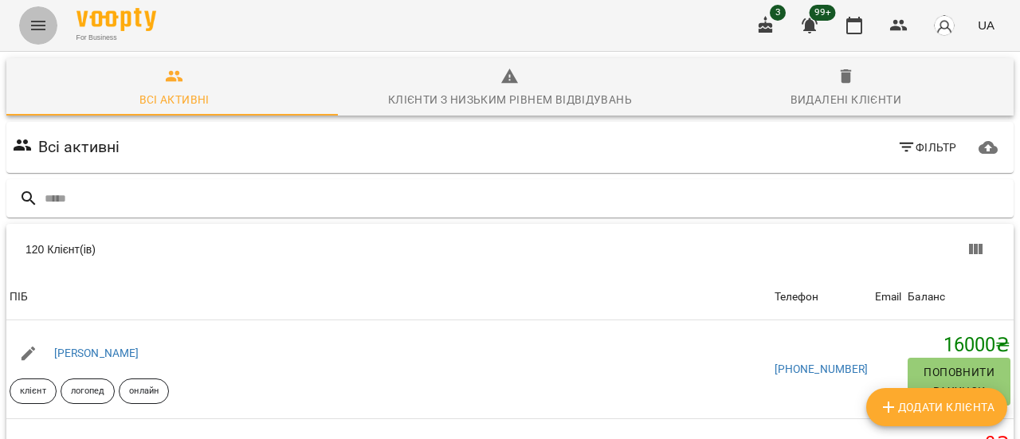
click at [38, 29] on icon "Menu" at bounding box center [38, 26] width 14 height 10
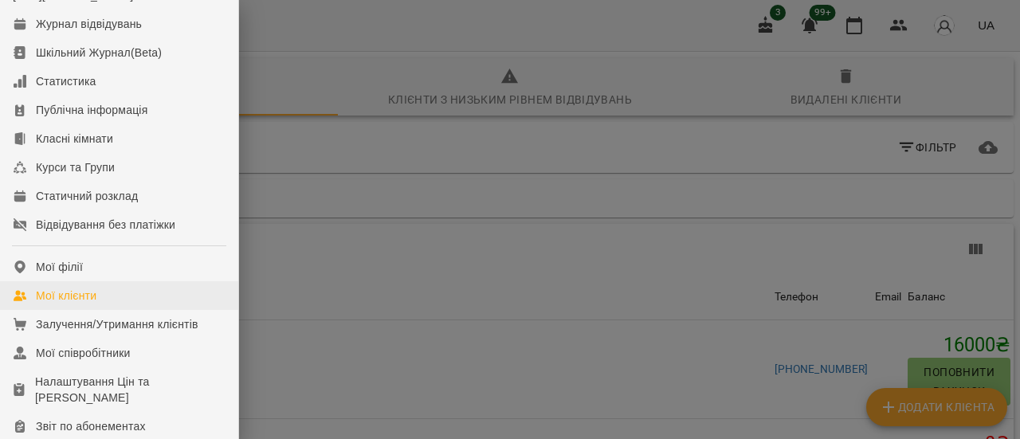
scroll to position [80, 0]
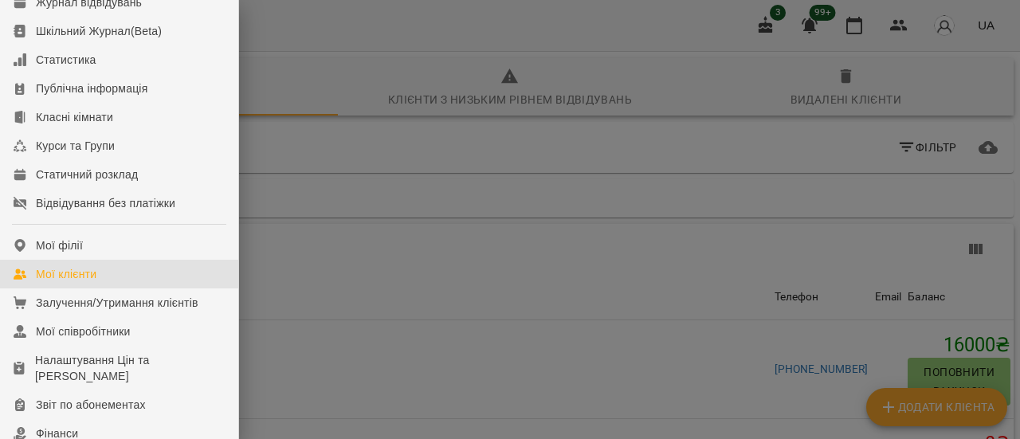
click at [76, 282] on div "Мої клієнти" at bounding box center [66, 274] width 61 height 16
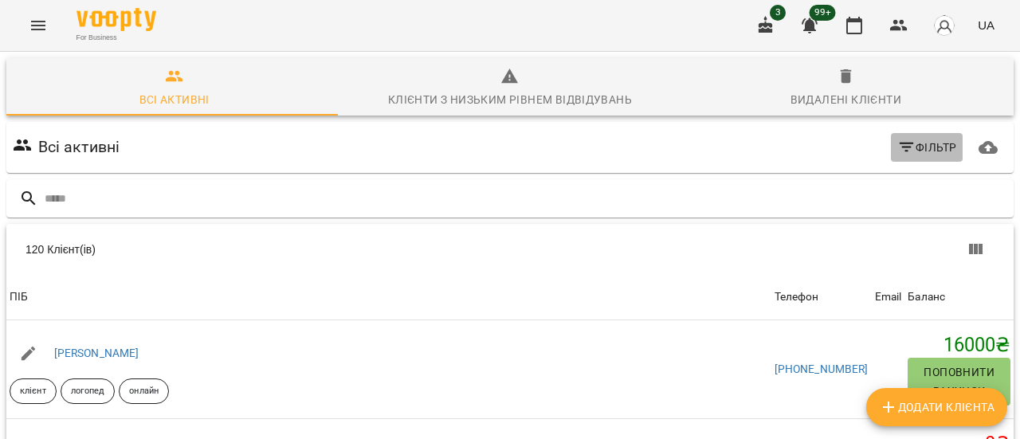
click at [927, 141] on span "Фільтр" at bounding box center [927, 147] width 60 height 19
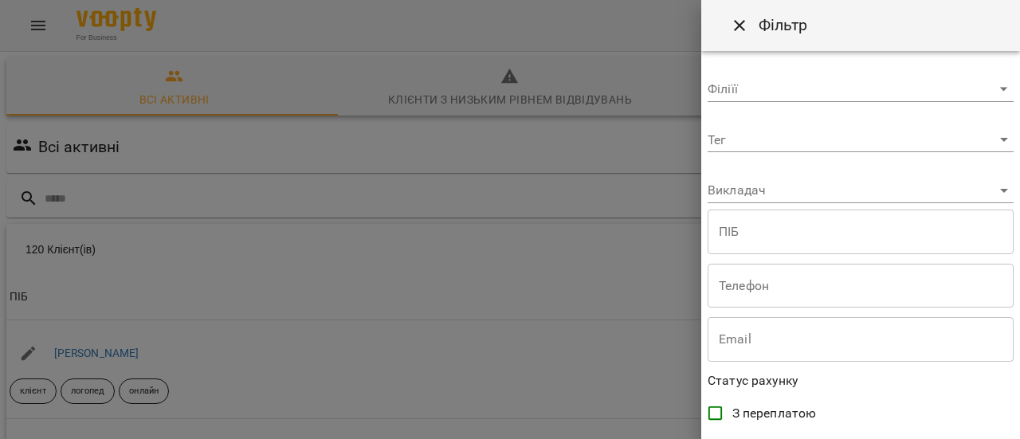
click at [991, 138] on body "For Business 3 99+ UA Всі активні Клієнти з низьким рівнем відвідувань Видалені…" at bounding box center [510, 416] width 1020 height 833
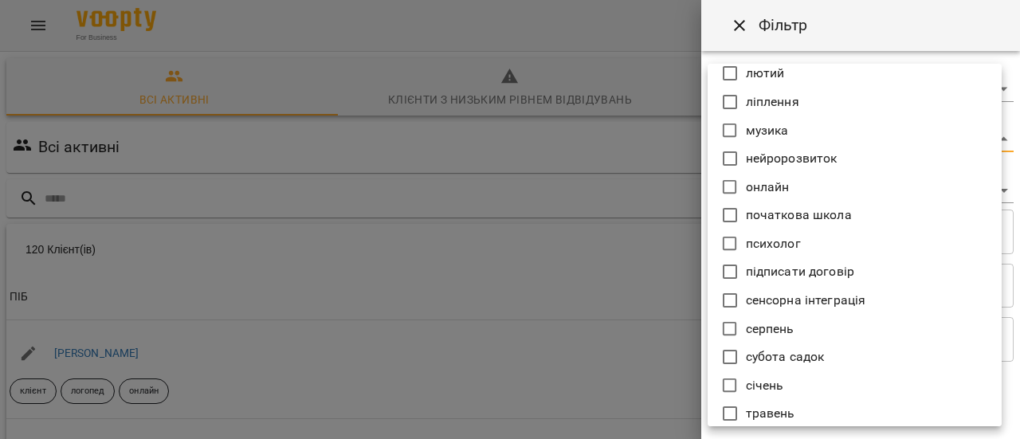
scroll to position [1036, 0]
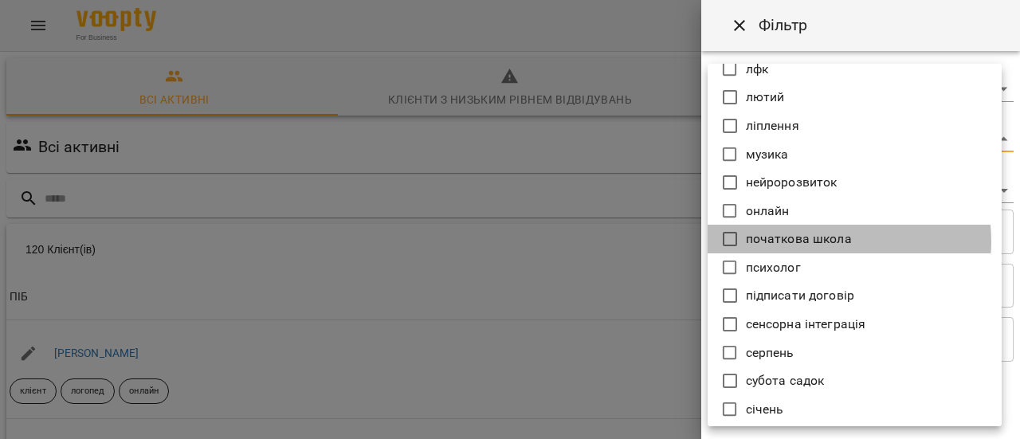
click at [824, 241] on p "початкова школа" at bounding box center [799, 238] width 106 height 19
type input "**********"
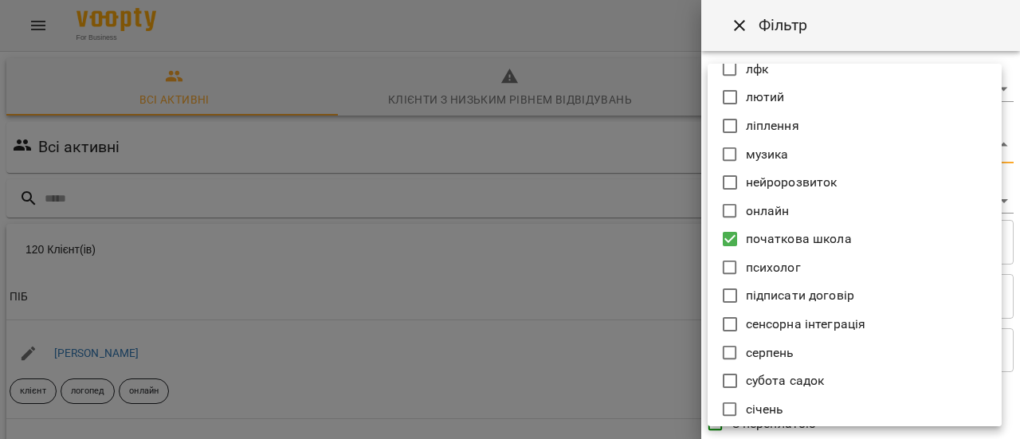
click at [645, 291] on div at bounding box center [510, 219] width 1020 height 439
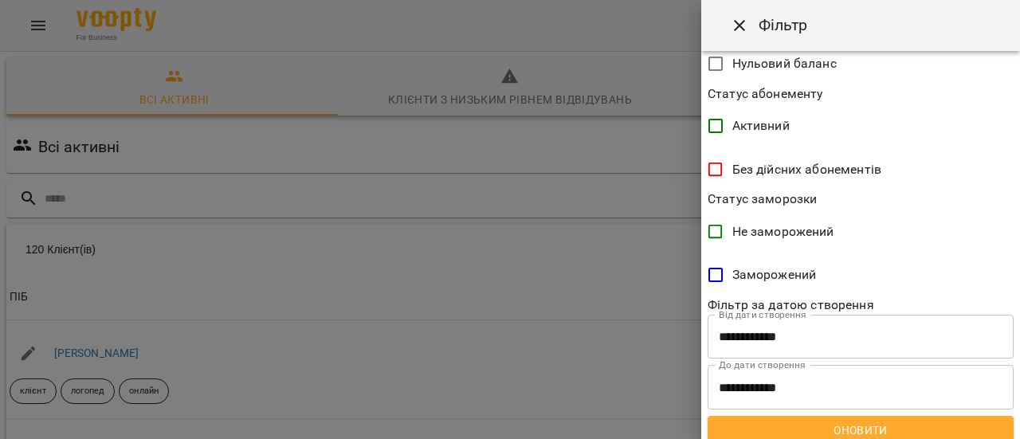
scroll to position [458, 0]
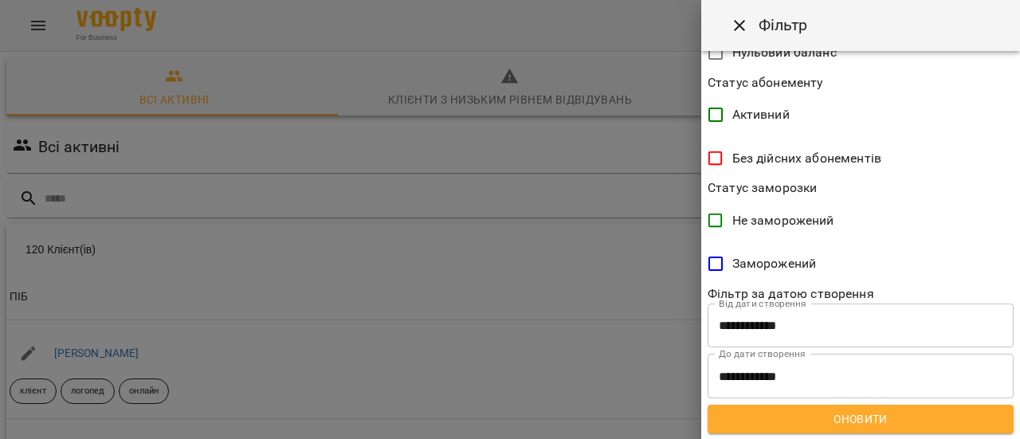
click at [854, 414] on span "Оновити" at bounding box center [860, 419] width 280 height 19
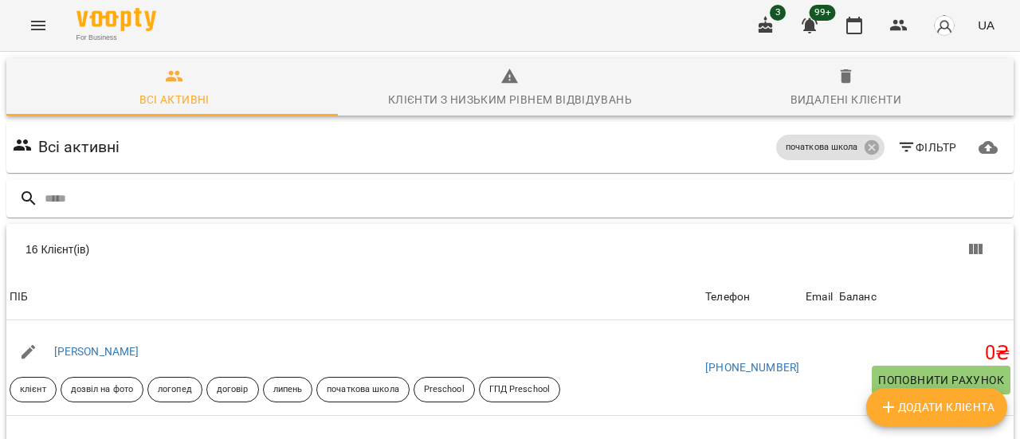
scroll to position [0, 0]
click at [41, 25] on icon "Menu" at bounding box center [38, 26] width 14 height 10
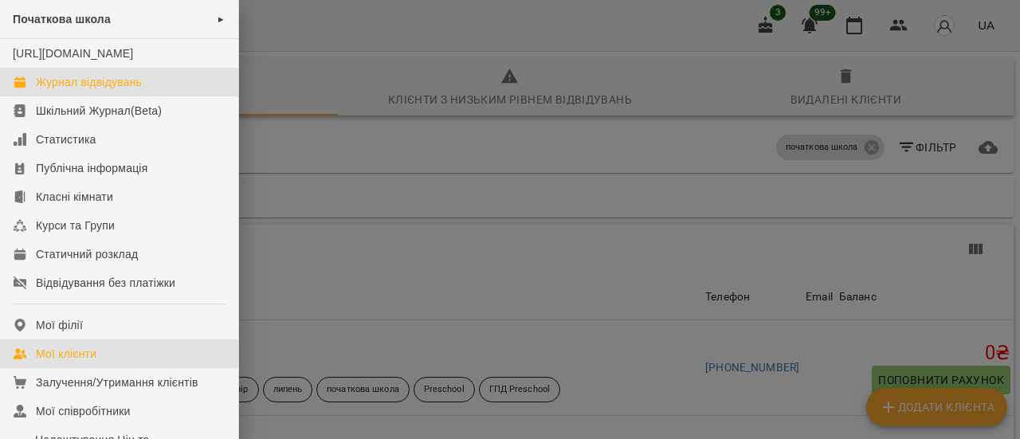
click at [88, 90] on div "Журнал відвідувань" at bounding box center [89, 82] width 106 height 16
